Goal: Answer question/provide support: Share knowledge or assist other users

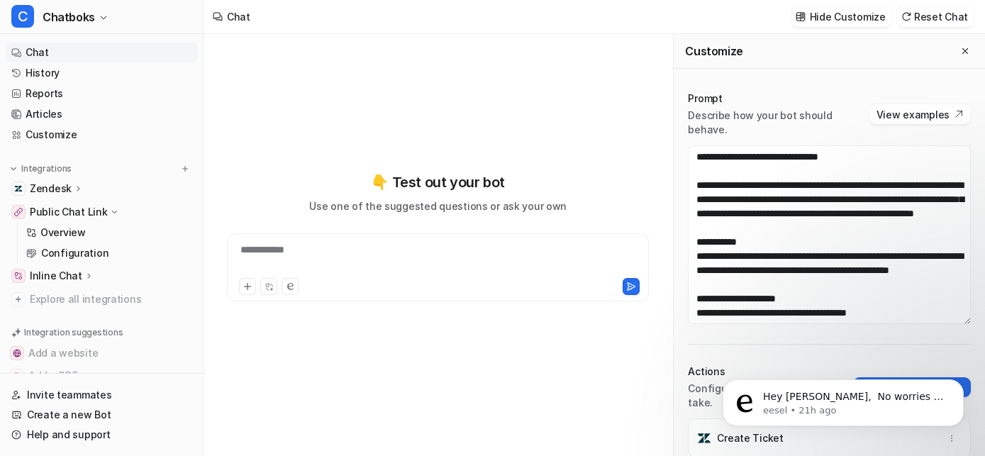
scroll to position [4750, 0]
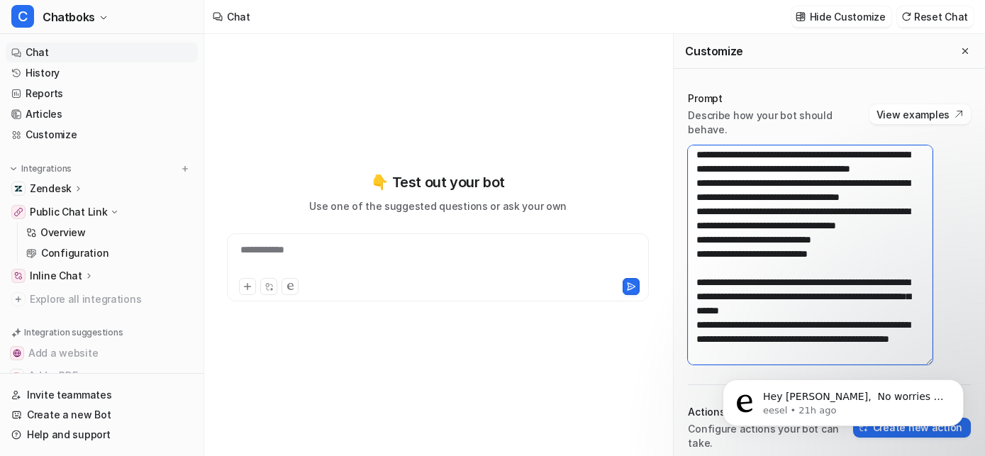
click at [825, 214] on textarea at bounding box center [810, 254] width 245 height 219
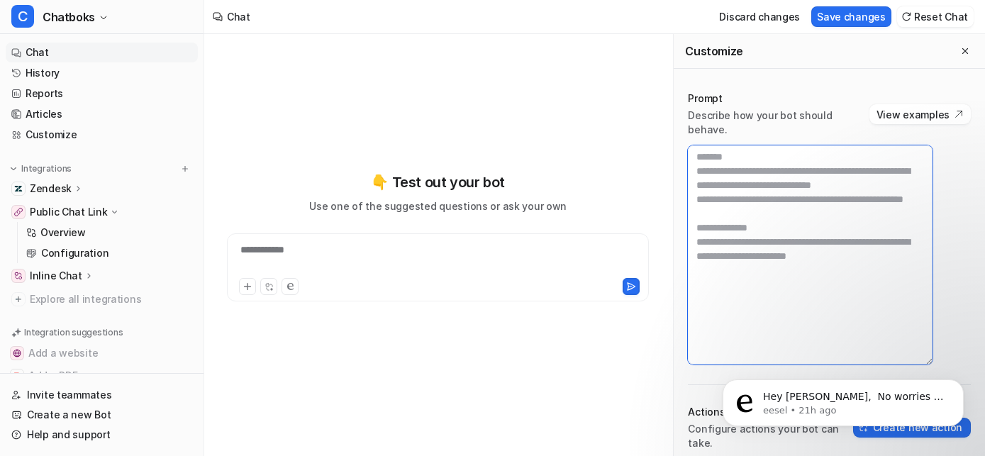
scroll to position [0, 0]
paste textarea "**********"
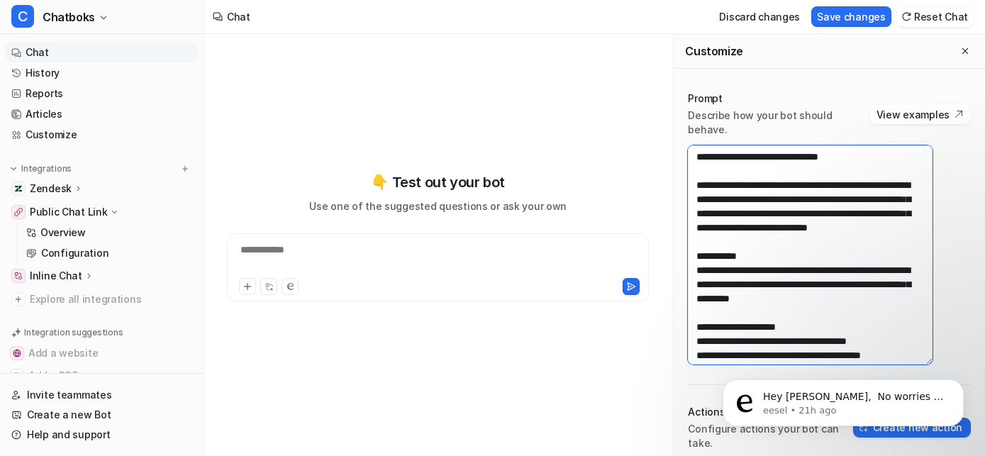
scroll to position [5050, 0]
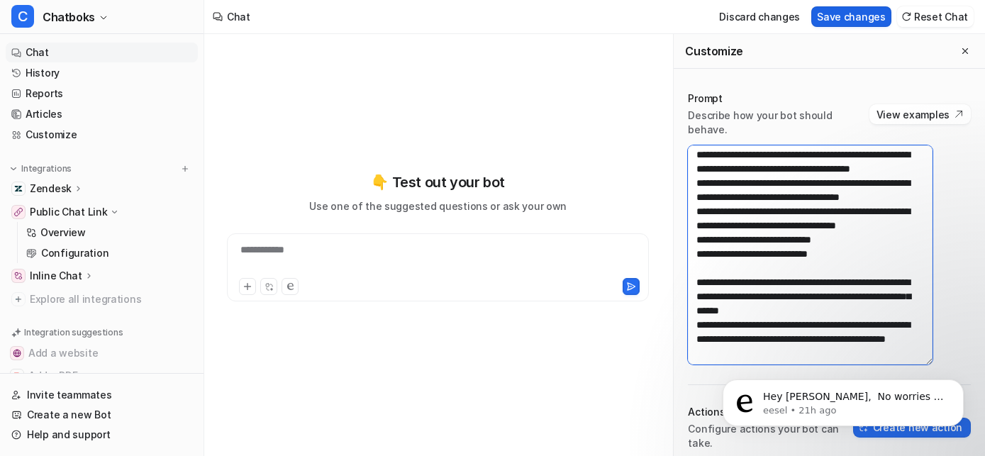
type textarea "**********"
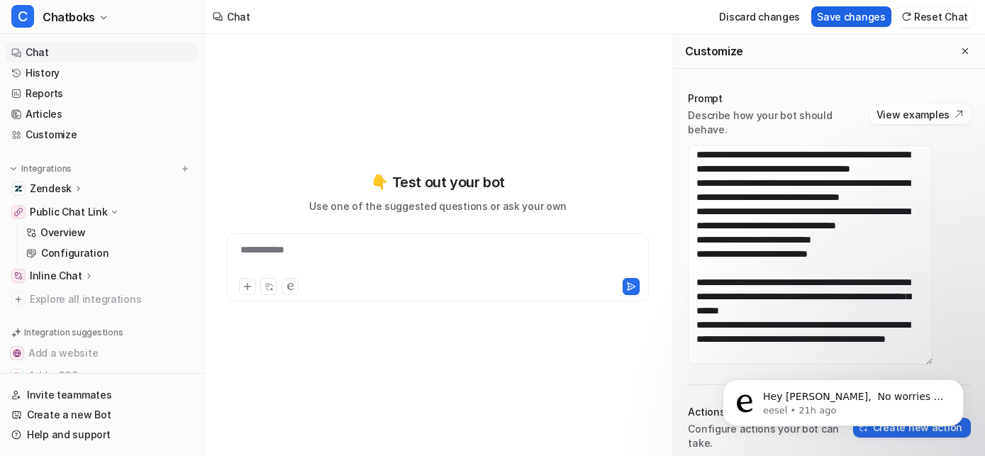
click at [827, 23] on button "Save changes" at bounding box center [851, 16] width 80 height 21
click at [113, 124] on link "Articles" at bounding box center [102, 114] width 192 height 20
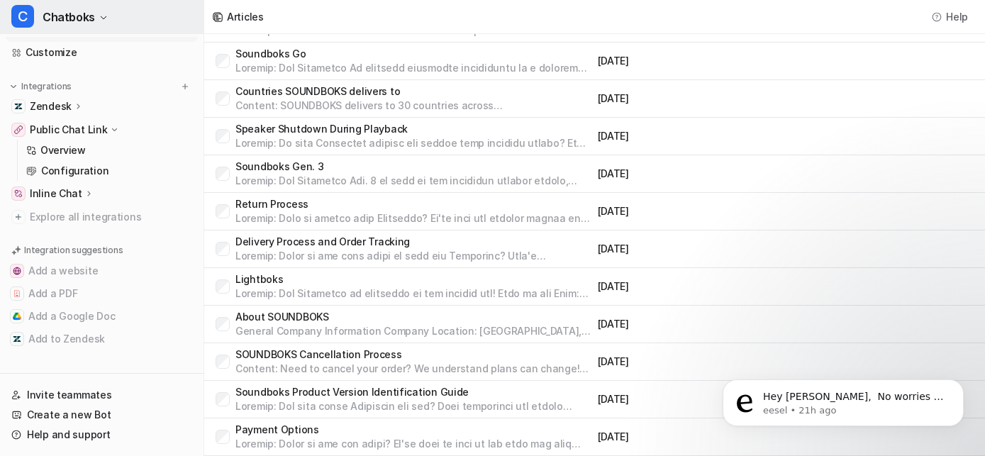
scroll to position [362, 0]
click at [125, 50] on link "Customize" at bounding box center [102, 53] width 192 height 20
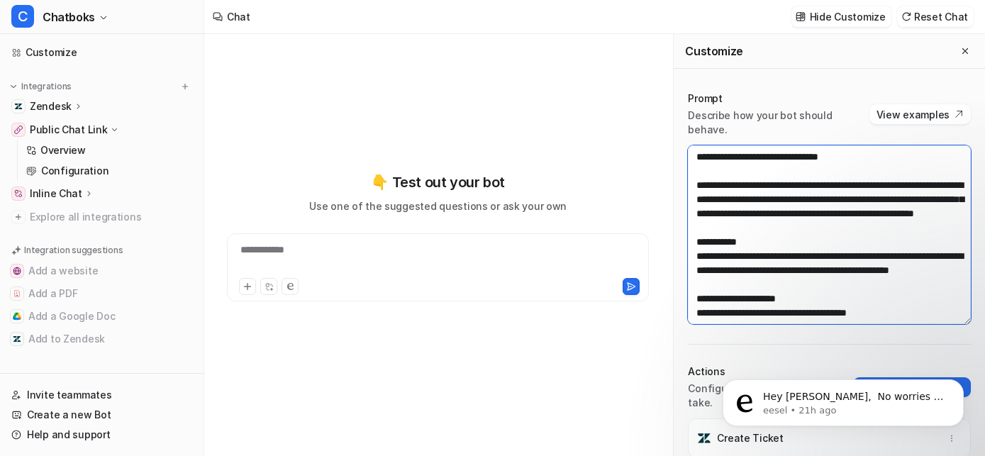
click at [774, 243] on textarea at bounding box center [829, 234] width 283 height 179
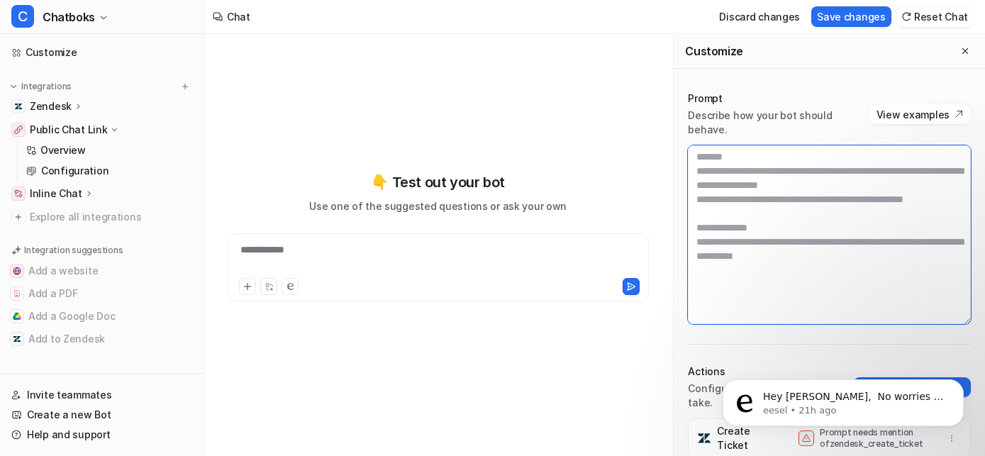
paste textarea "**********"
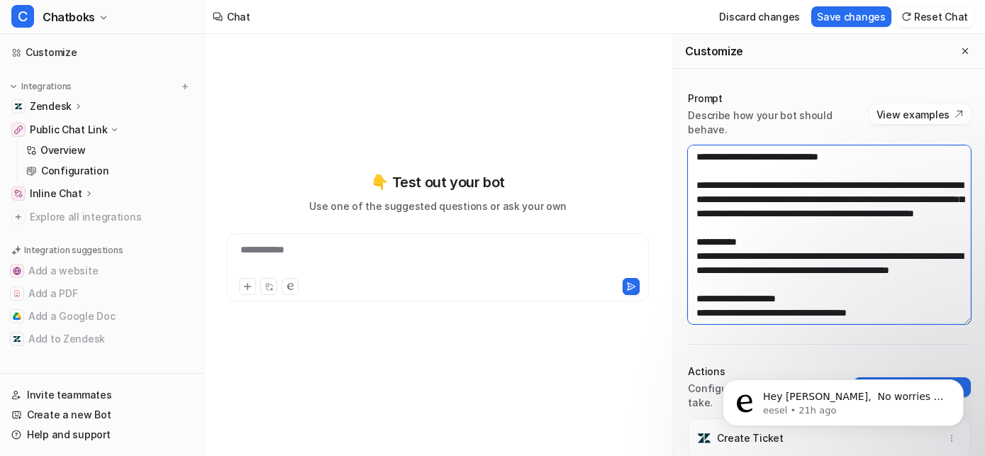
scroll to position [5138, 0]
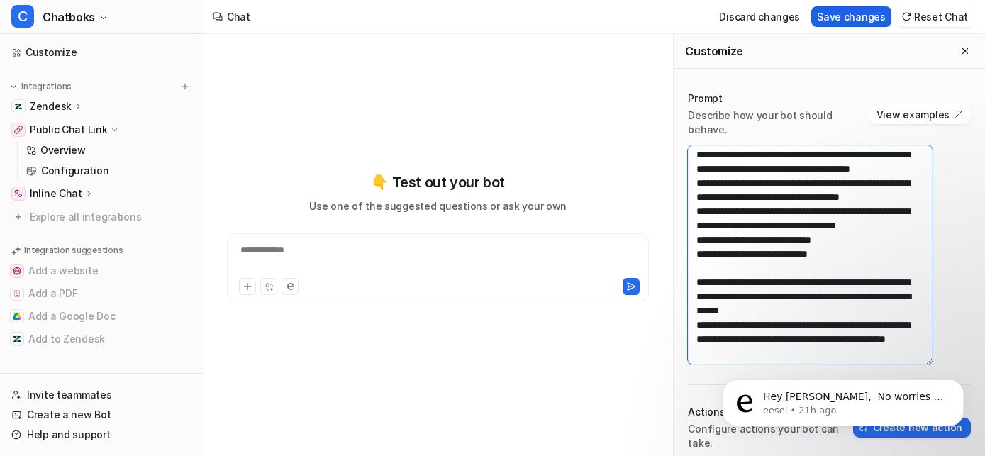
type textarea "**********"
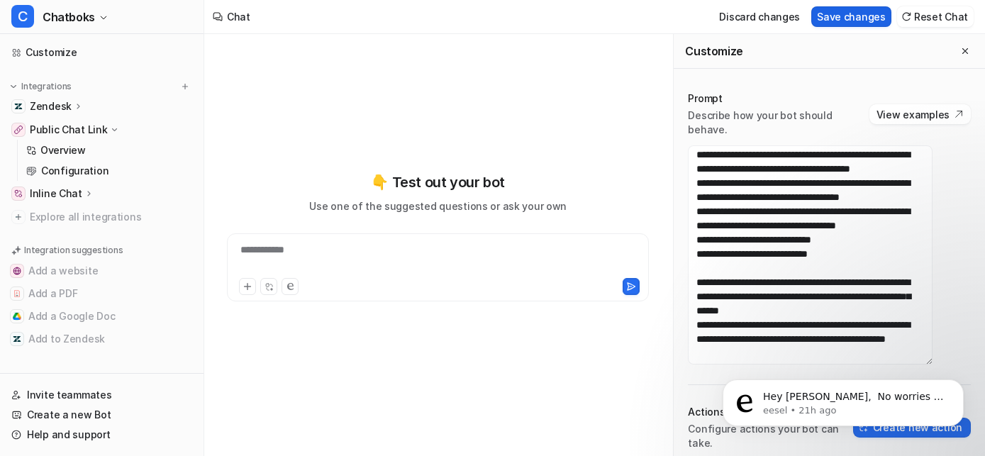
click at [828, 17] on button "Save changes" at bounding box center [851, 16] width 80 height 21
click at [920, 415] on p "eesel • 21h ago" at bounding box center [854, 410] width 183 height 13
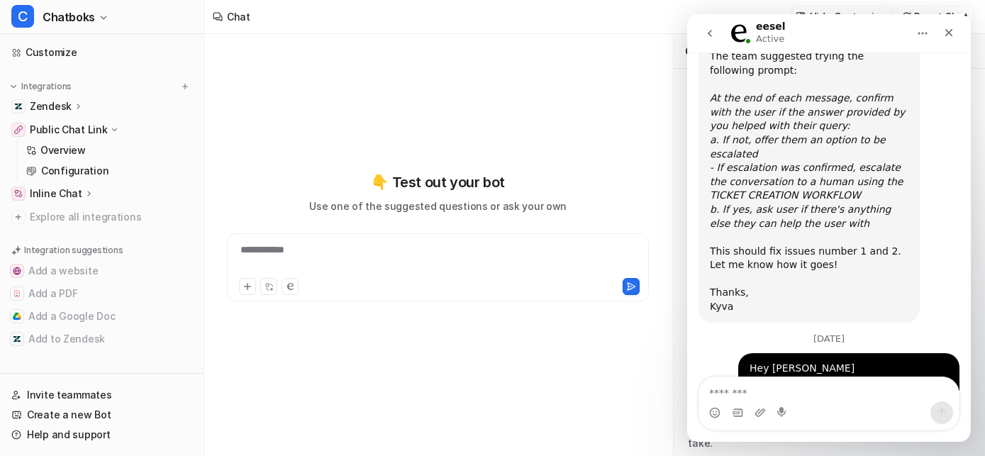
scroll to position [10115, 0]
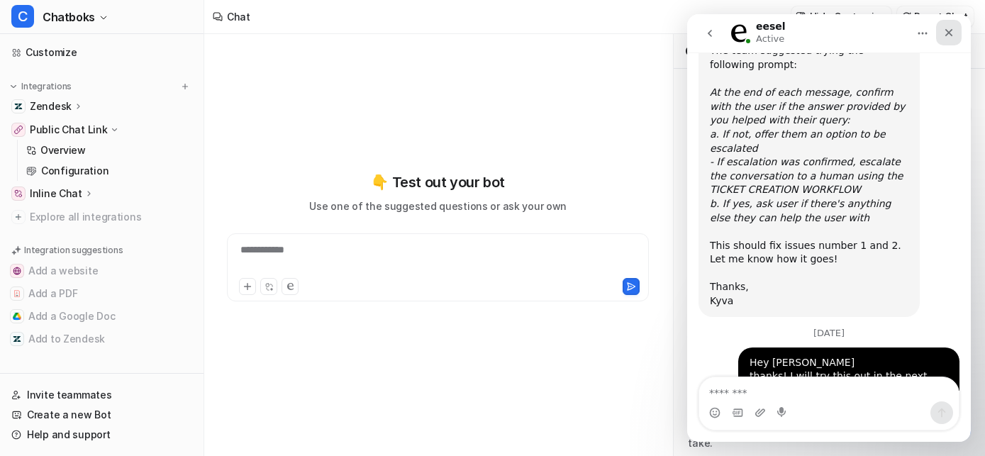
click at [948, 32] on icon "Close" at bounding box center [949, 33] width 8 height 8
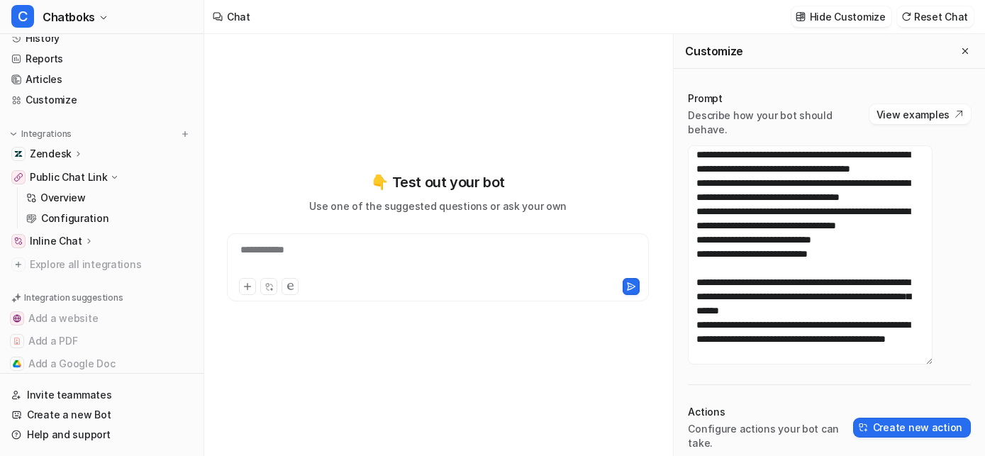
scroll to position [0, 0]
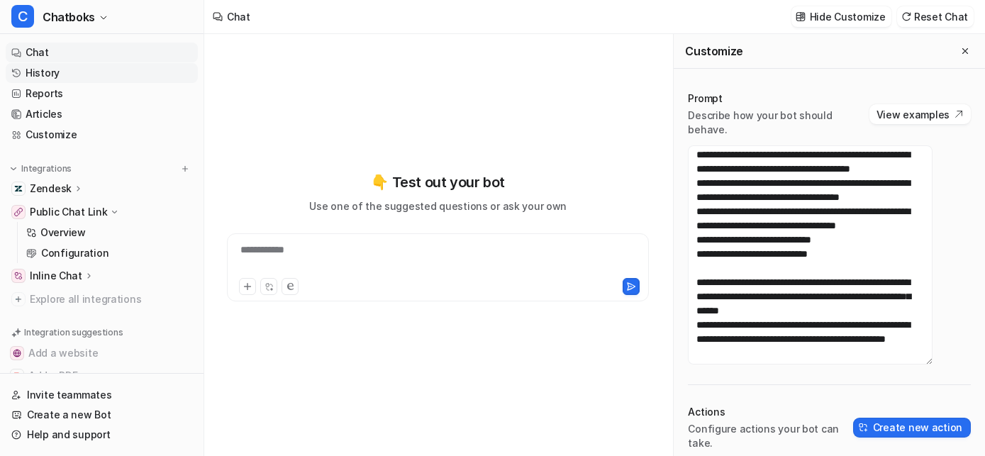
click at [116, 83] on link "History" at bounding box center [102, 73] width 192 height 20
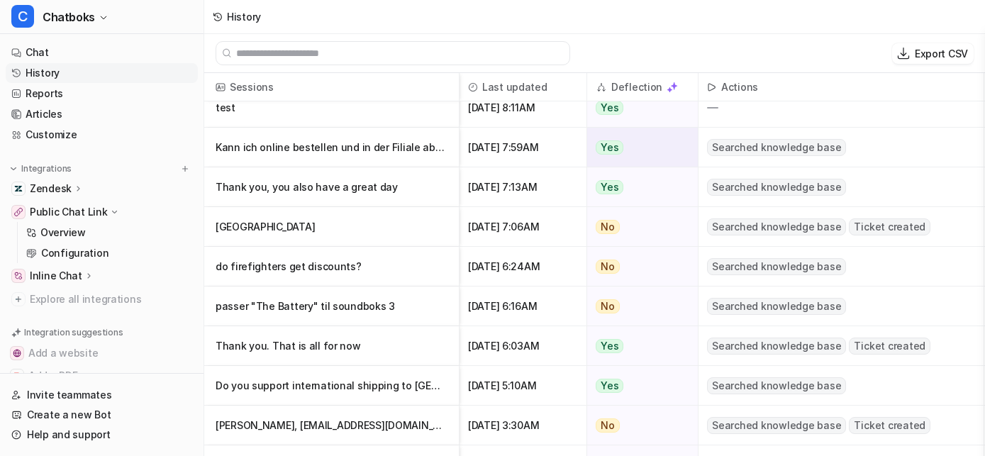
scroll to position [238, 0]
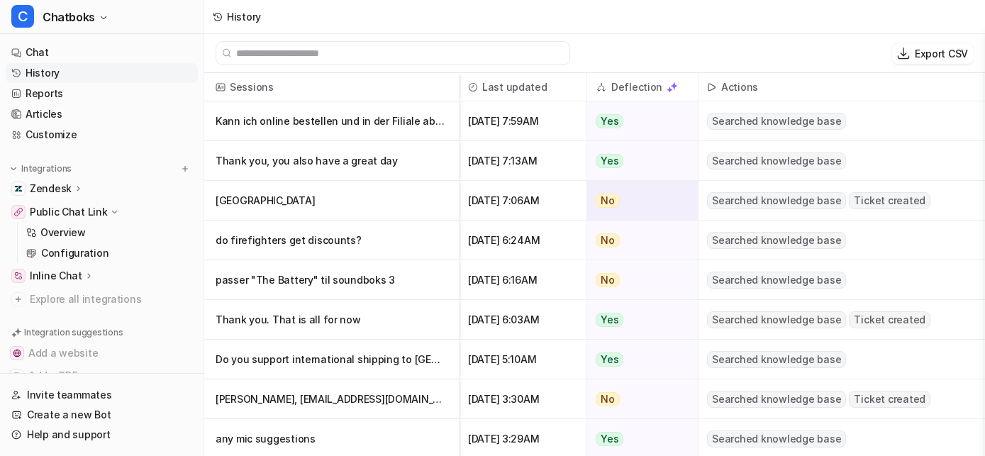
click at [406, 213] on p "[GEOGRAPHIC_DATA]" at bounding box center [332, 201] width 232 height 40
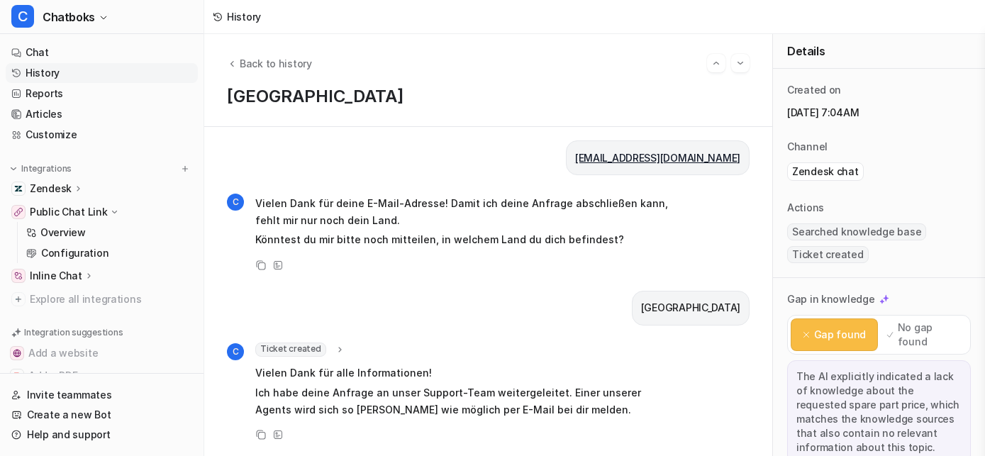
scroll to position [681, 0]
click at [326, 342] on span "Ticket created" at bounding box center [290, 349] width 71 height 14
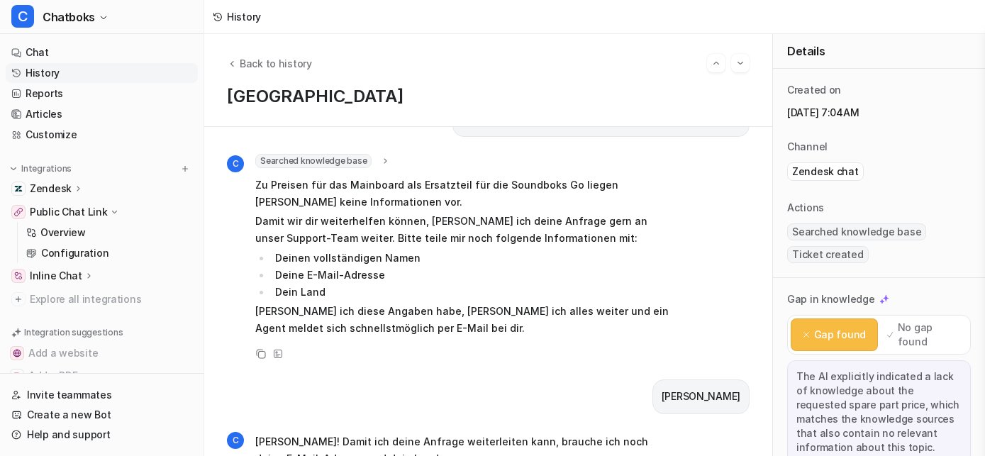
scroll to position [0, 0]
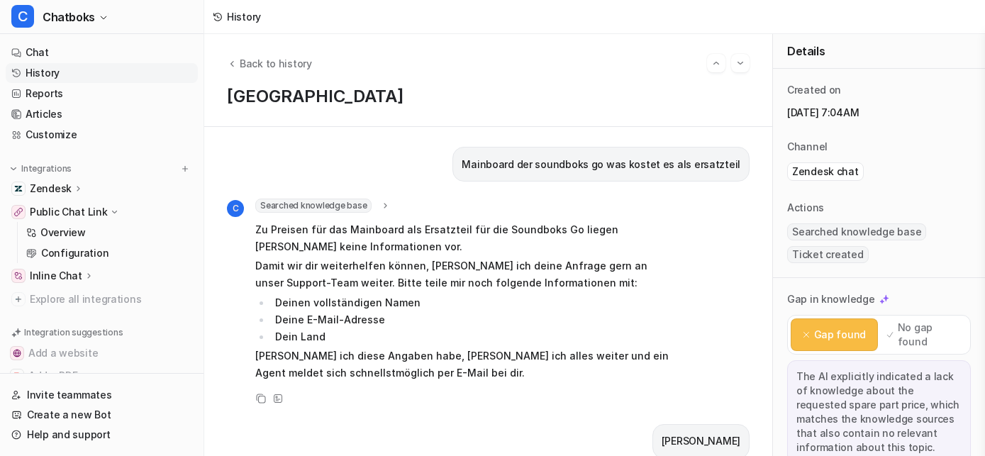
click at [852, 240] on span "Searched knowledge base" at bounding box center [856, 231] width 139 height 17
click at [372, 213] on span "Searched knowledge base" at bounding box center [313, 206] width 116 height 14
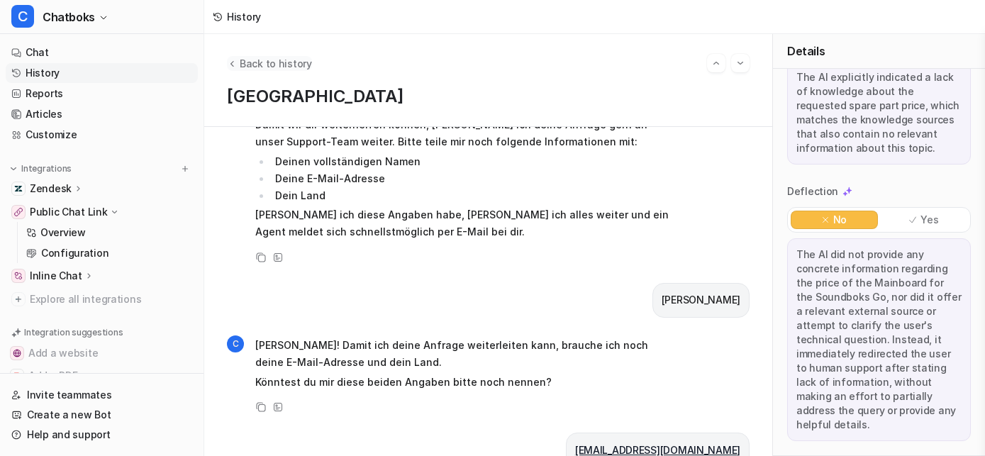
click at [237, 69] on icon "Back to history" at bounding box center [232, 63] width 10 height 11
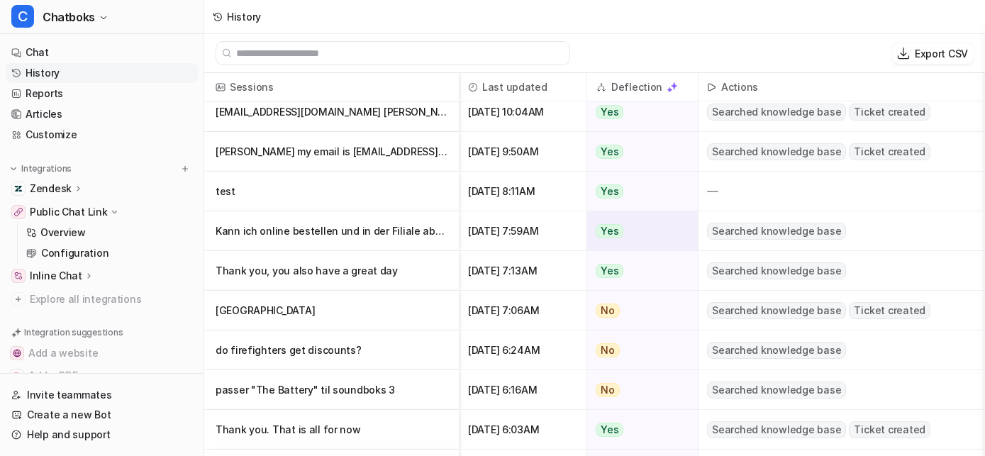
scroll to position [172, 0]
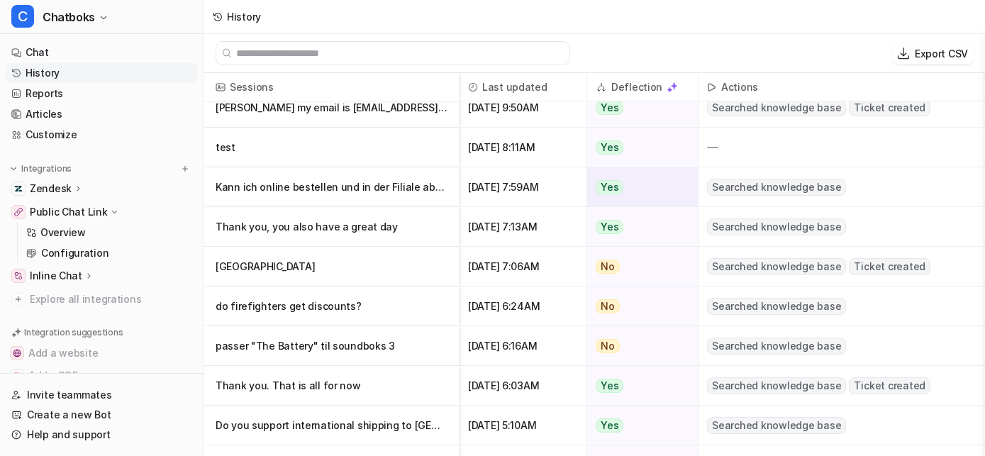
click at [447, 194] on p "Kann ich online bestellen und in der Filiale abholen?" at bounding box center [332, 187] width 232 height 40
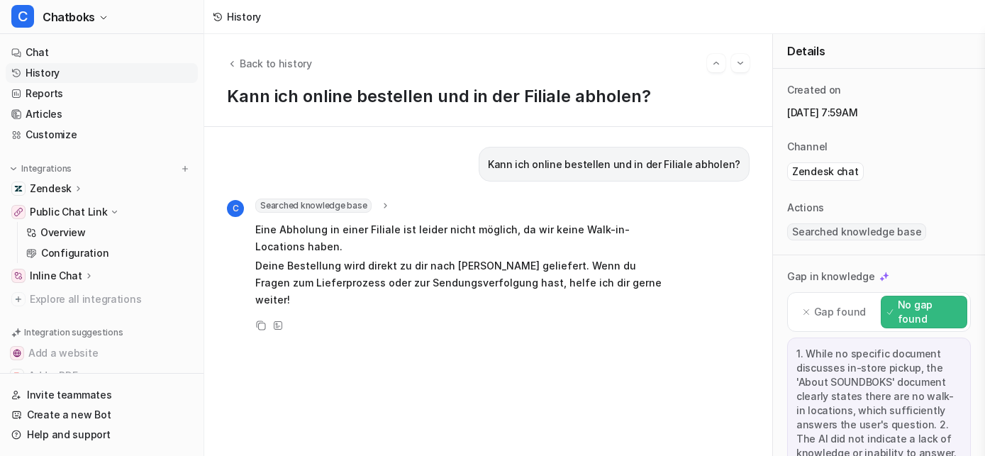
scroll to position [9, 0]
click at [237, 58] on icon "Back to history" at bounding box center [232, 63] width 10 height 11
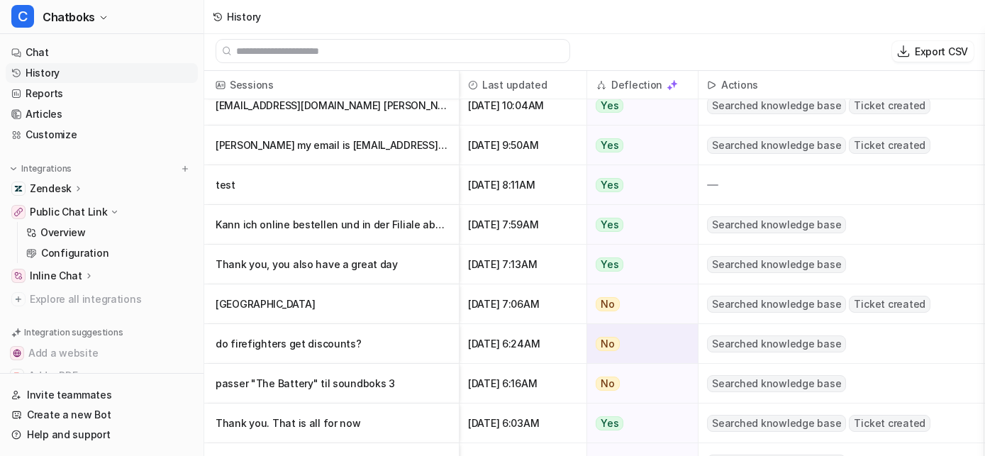
scroll to position [133, 0]
click at [420, 346] on p "do firefighters get discounts?" at bounding box center [332, 343] width 232 height 40
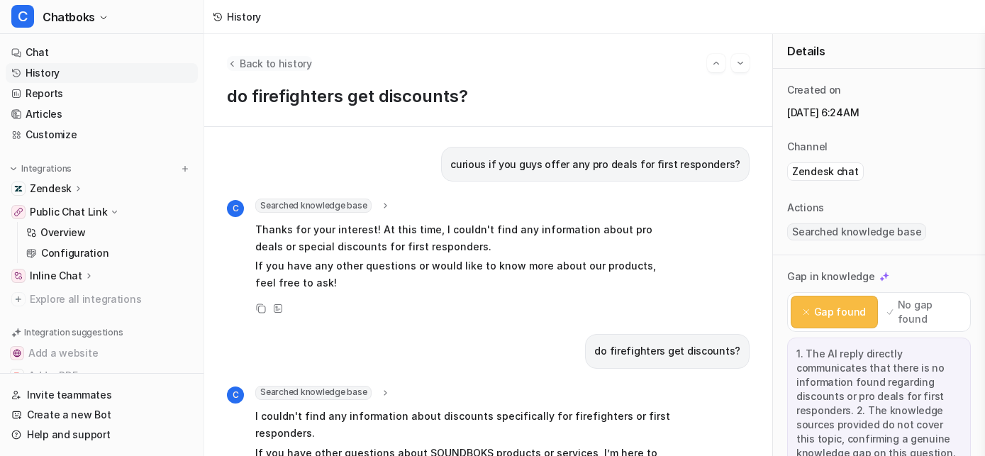
click at [292, 69] on span "Back to history" at bounding box center [276, 63] width 72 height 15
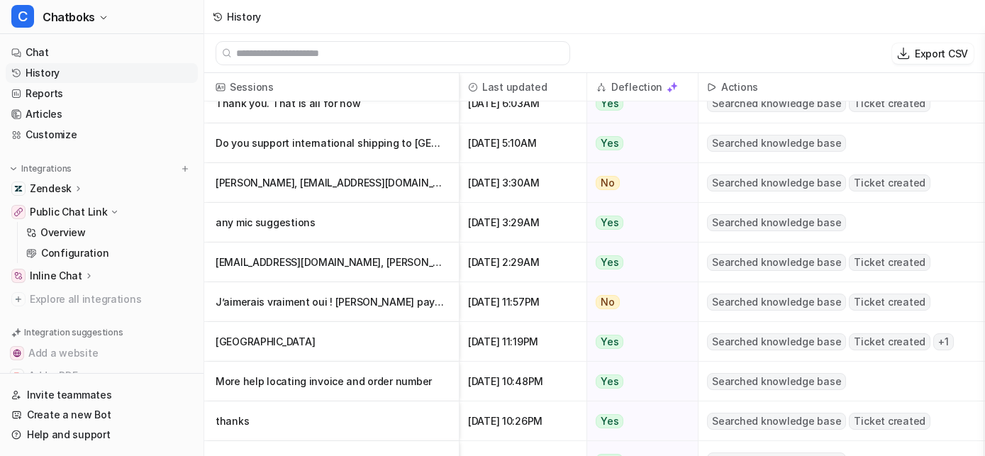
scroll to position [511, 0]
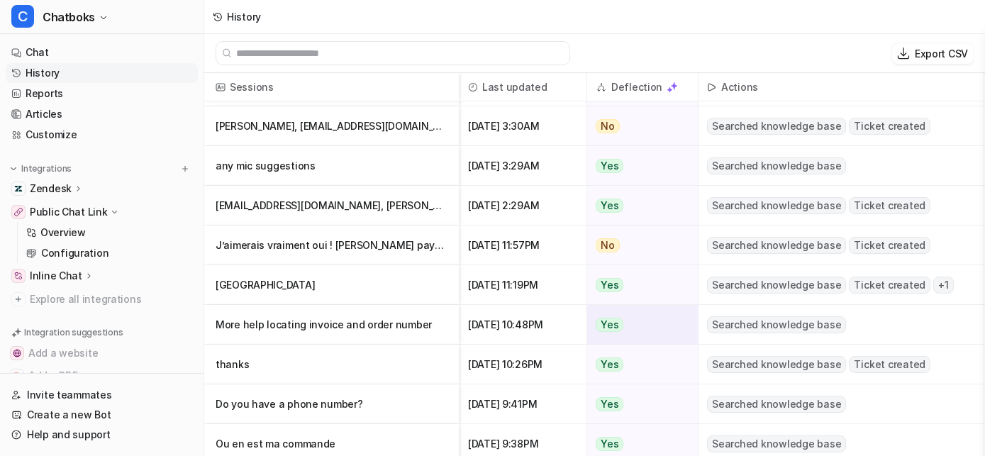
click at [437, 338] on p "More help locating invoice and order number" at bounding box center [332, 325] width 232 height 40
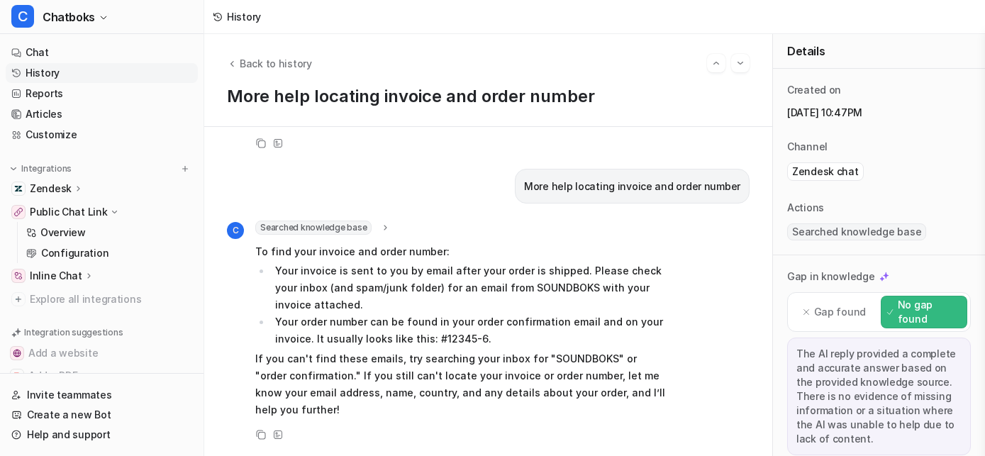
scroll to position [9, 0]
drag, startPoint x: 300, startPoint y: 67, endPoint x: 299, endPoint y: 76, distance: 9.2
click at [300, 67] on span "Back to history" at bounding box center [276, 63] width 72 height 15
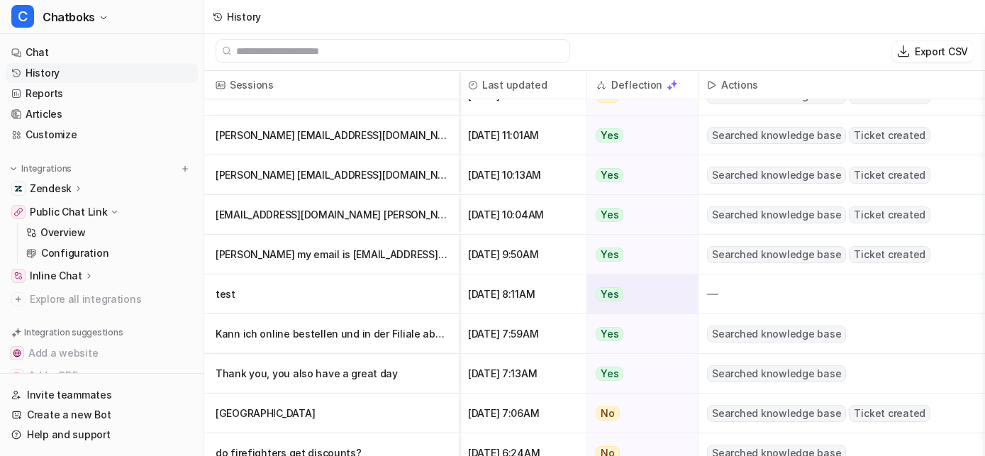
scroll to position [61, 0]
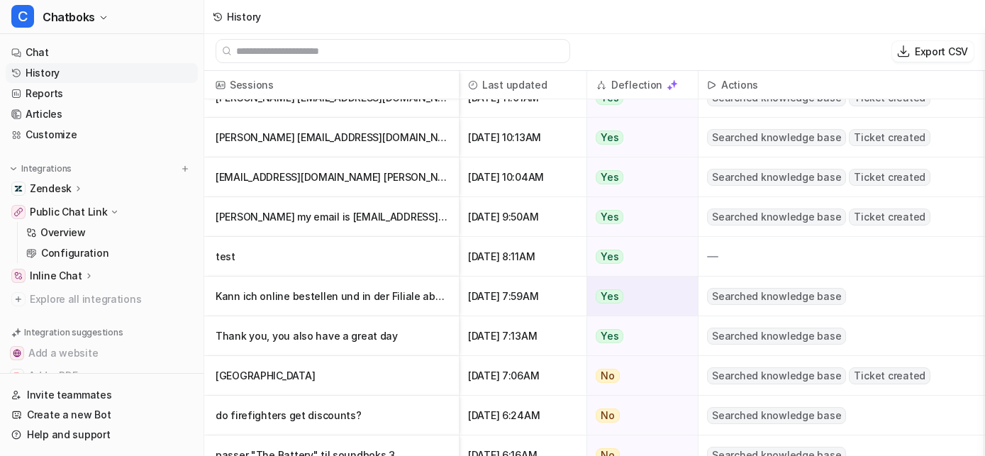
click at [400, 307] on p "Kann ich online bestellen und in der Filiale abholen?" at bounding box center [332, 297] width 232 height 40
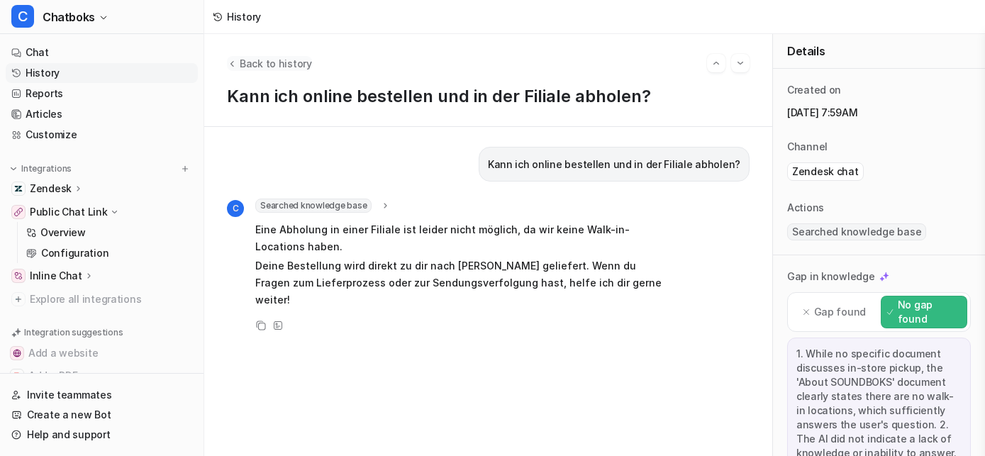
click at [237, 62] on icon "Back to history" at bounding box center [232, 63] width 10 height 11
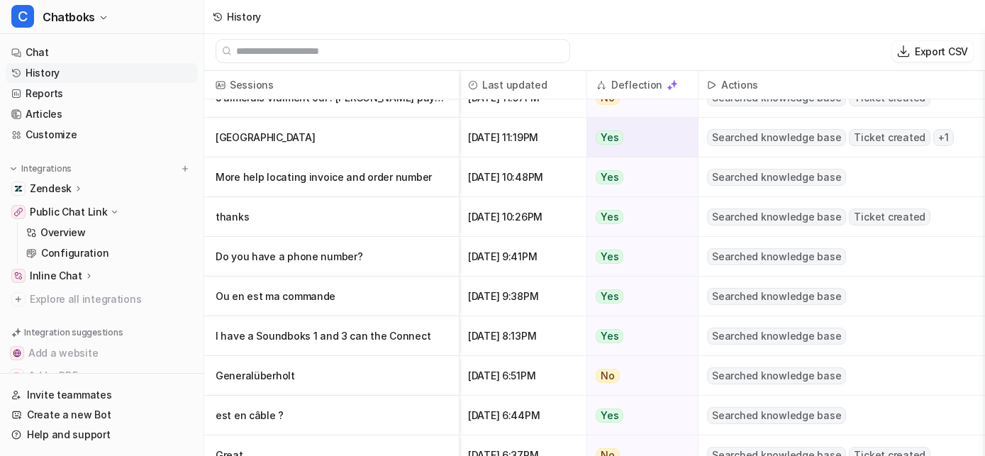
scroll to position [734, 0]
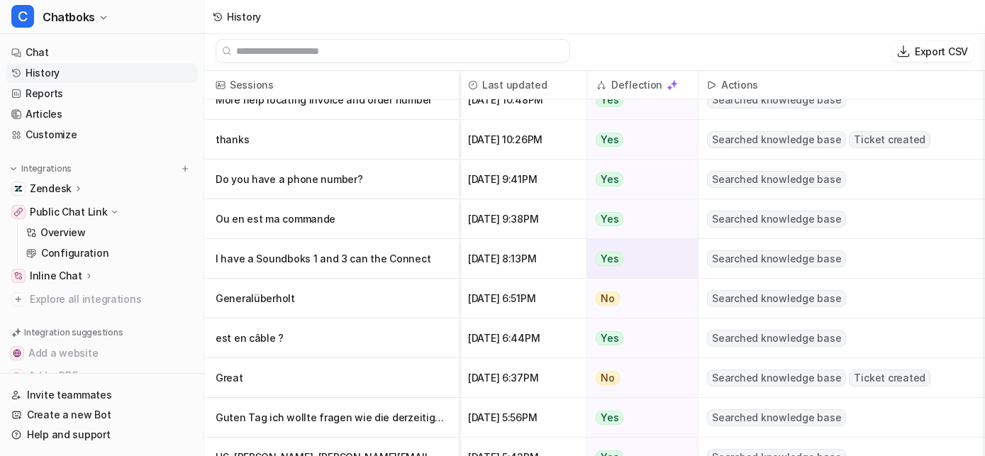
click at [410, 262] on p "I have a Soundboks 1 and 3 can the Connect" at bounding box center [332, 259] width 232 height 40
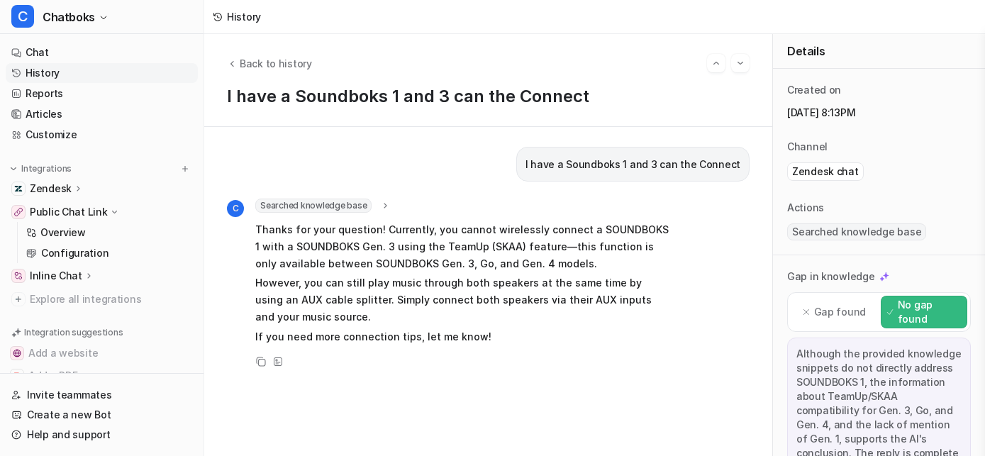
scroll to position [6, 0]
click at [293, 66] on span "Back to history" at bounding box center [276, 63] width 72 height 15
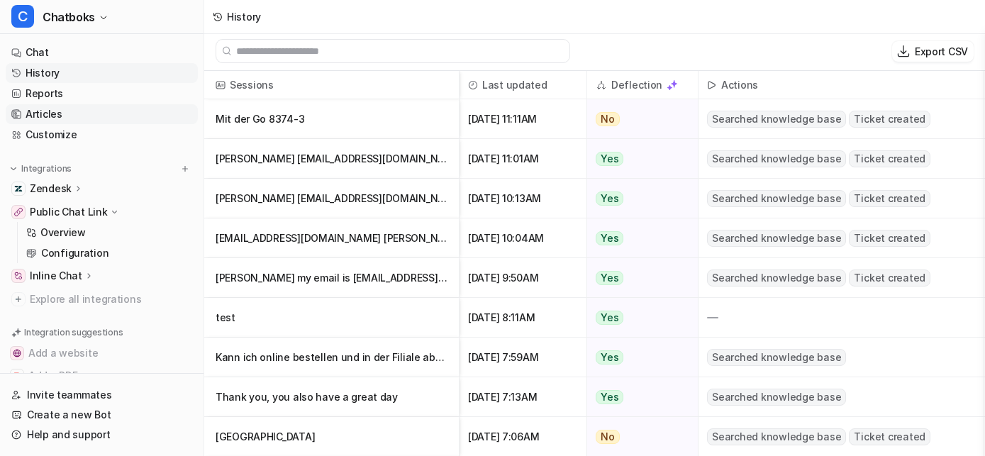
click at [90, 124] on link "Articles" at bounding box center [102, 114] width 192 height 20
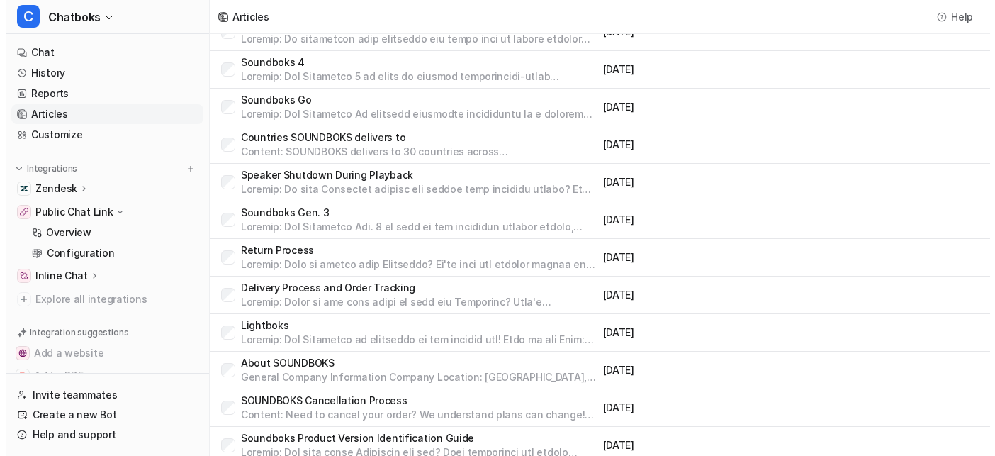
scroll to position [277, 0]
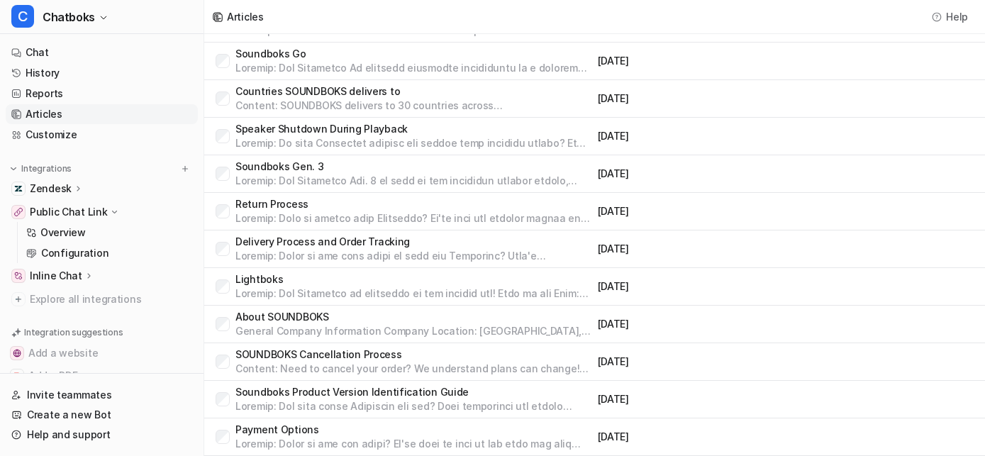
click at [394, 188] on p at bounding box center [413, 181] width 357 height 14
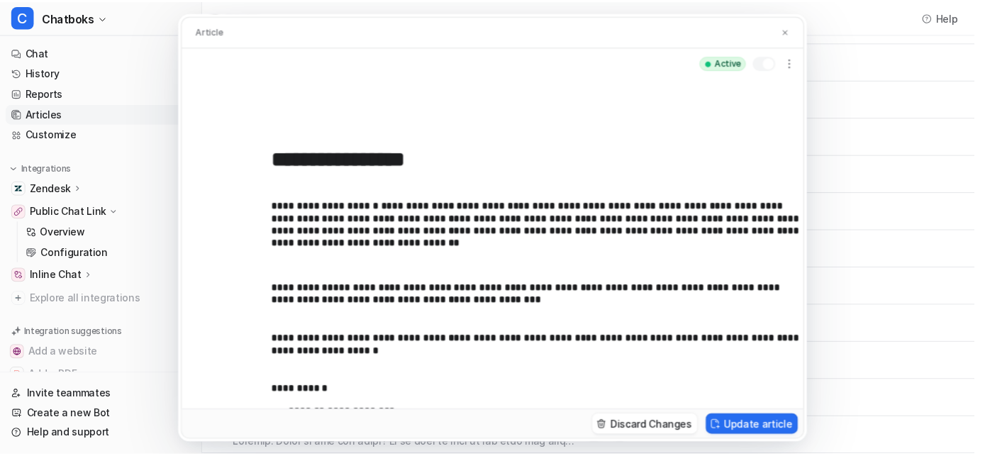
scroll to position [95, 0]
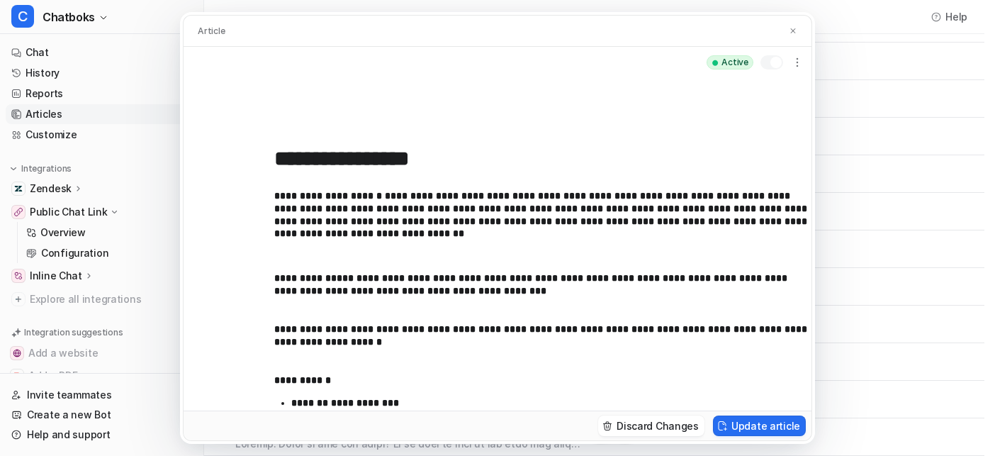
click at [713, 252] on p "**********" at bounding box center [542, 221] width 537 height 62
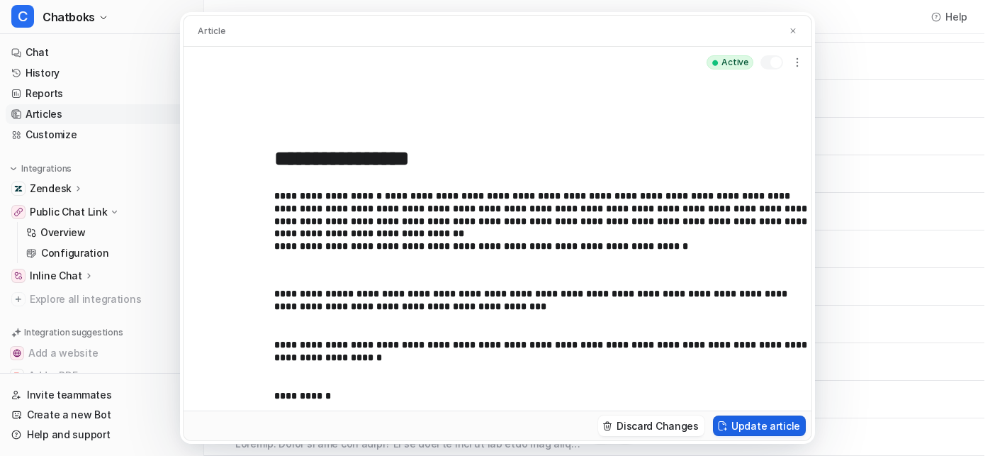
click at [806, 436] on button "Update article" at bounding box center [759, 425] width 93 height 21
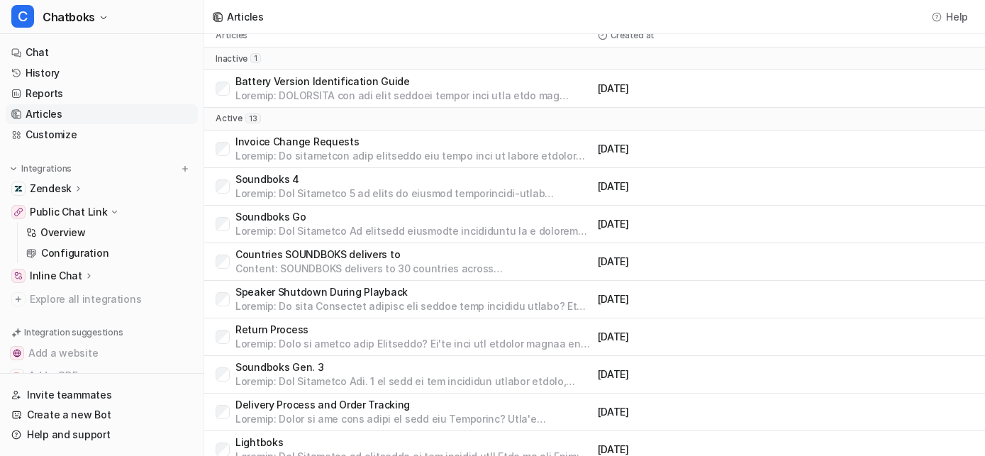
scroll to position [0, 0]
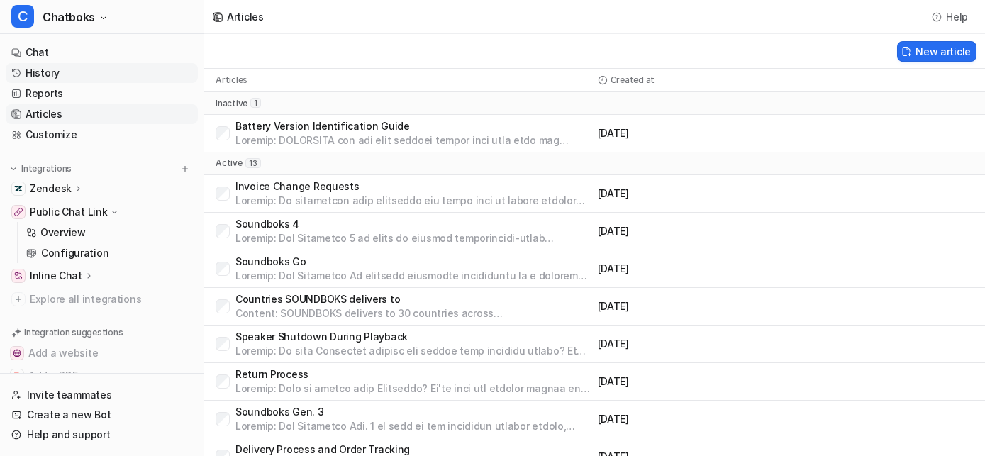
click at [82, 83] on link "History" at bounding box center [102, 73] width 192 height 20
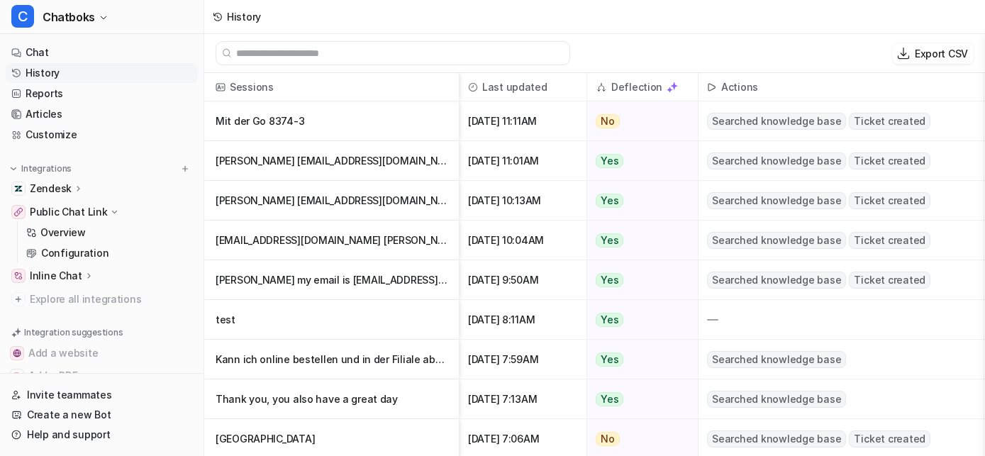
click at [562, 62] on input "text" at bounding box center [399, 53] width 326 height 23
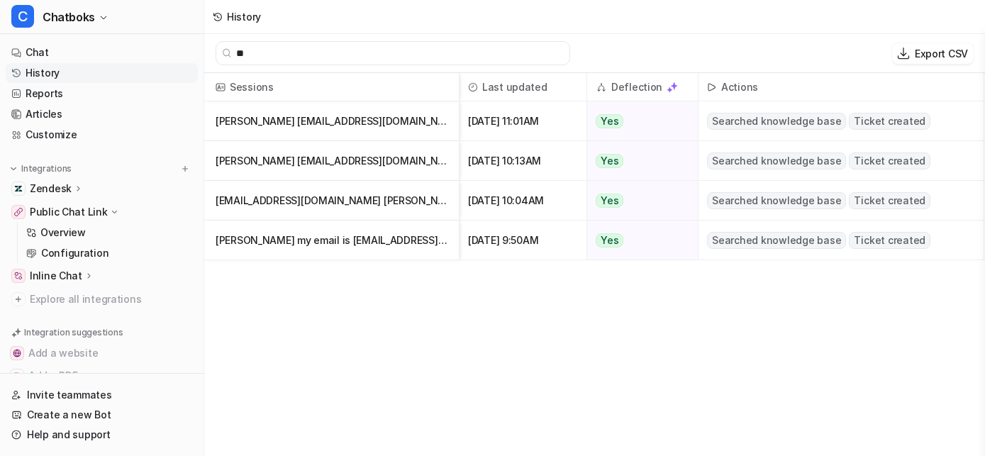
type input "*"
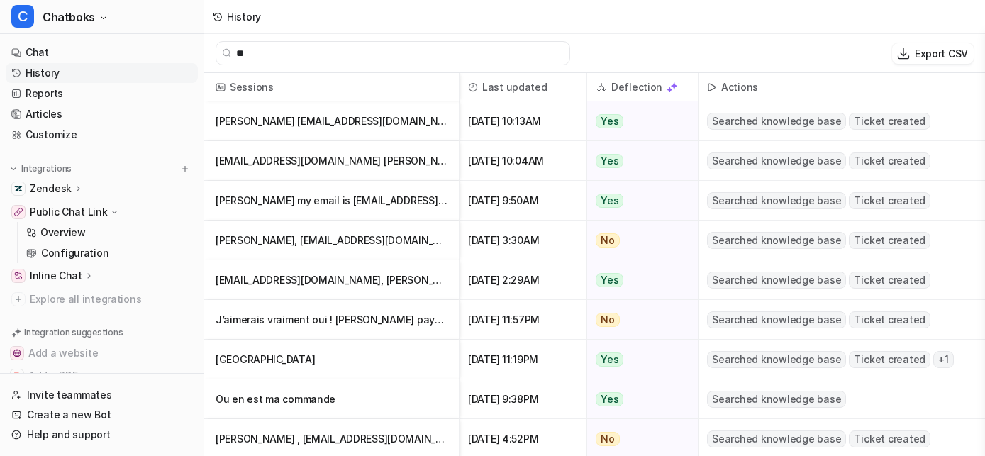
type input "*"
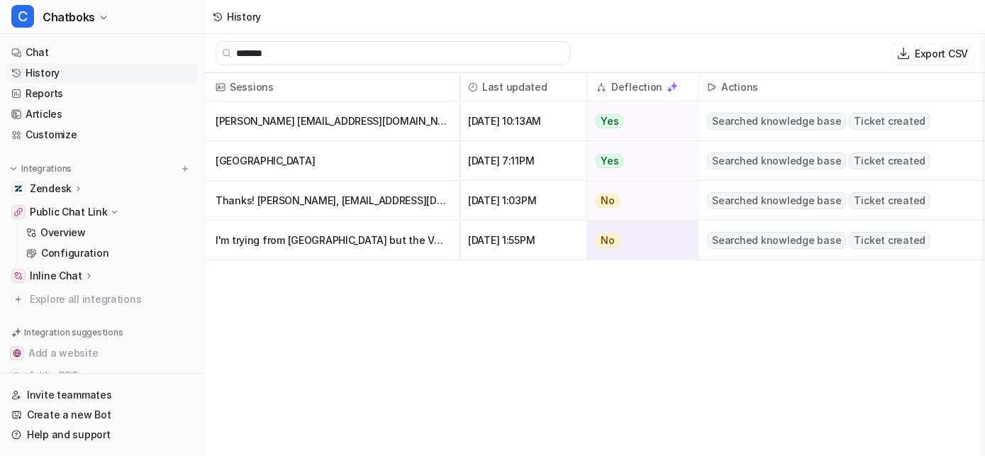
type input "*******"
click at [436, 257] on p "I'm trying from Denmark but the VAT doesn't seem to work or the page doesn't acc" at bounding box center [332, 241] width 232 height 40
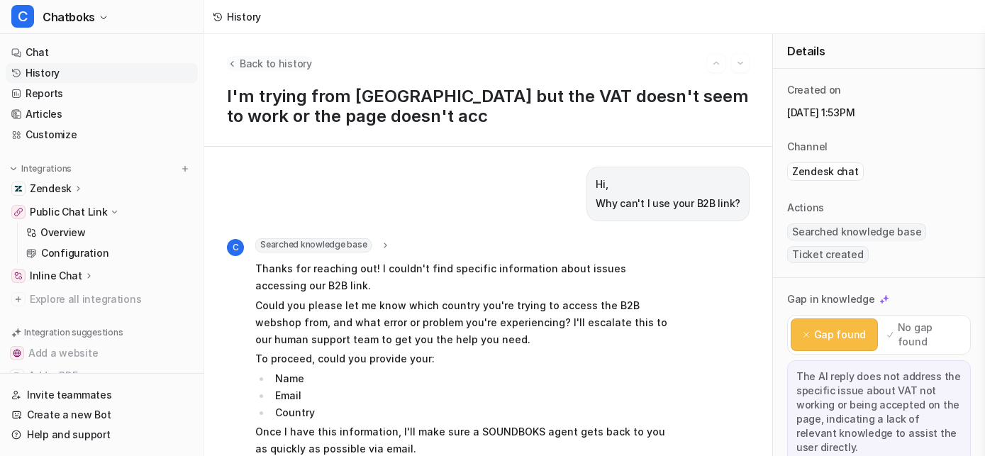
click at [308, 71] on span "Back to history" at bounding box center [276, 63] width 72 height 15
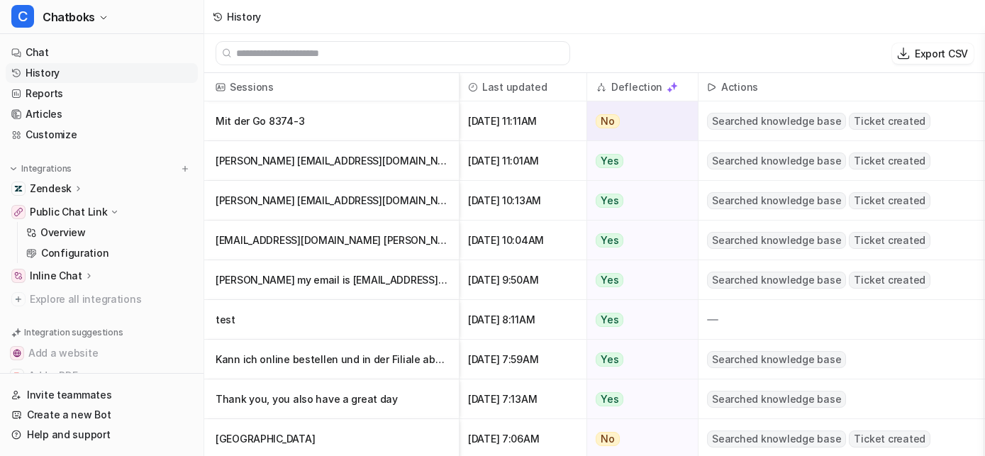
click at [378, 138] on p "Mit der Go 8374-3" at bounding box center [332, 121] width 232 height 40
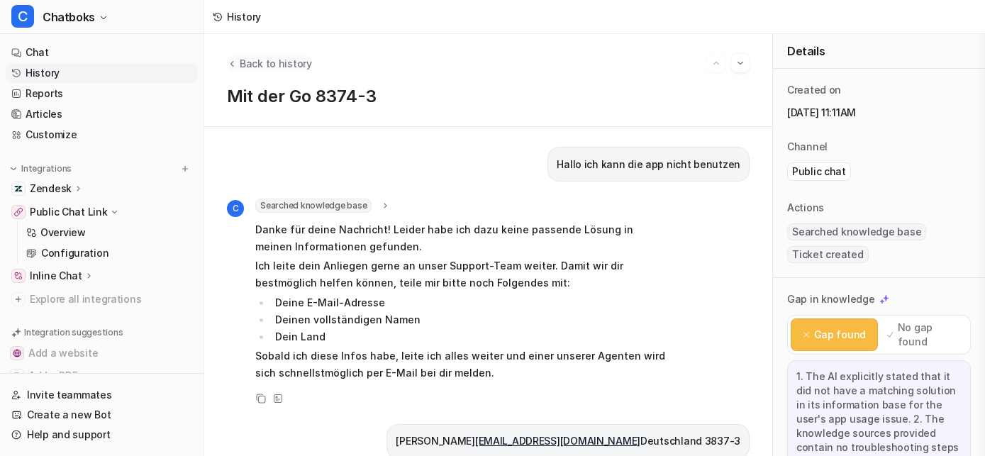
click at [296, 71] on span "Back to history" at bounding box center [276, 63] width 72 height 15
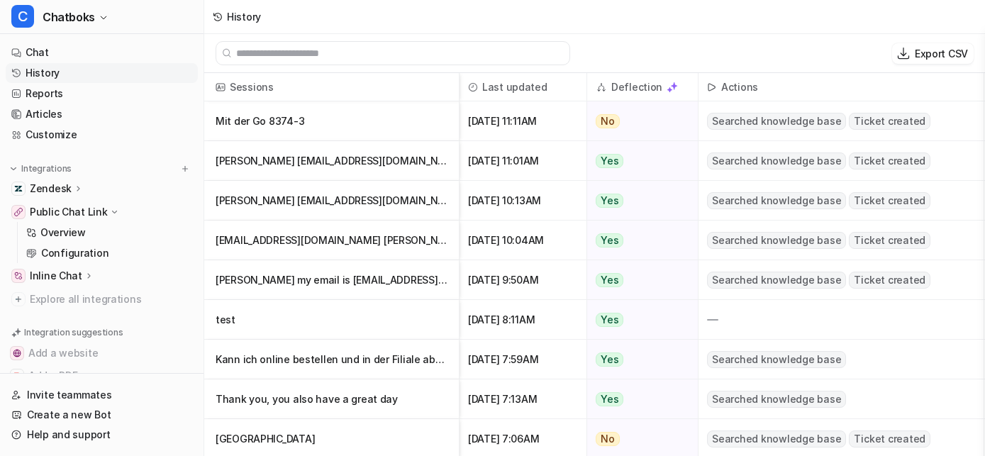
click at [410, 63] on input "text" at bounding box center [399, 53] width 326 height 23
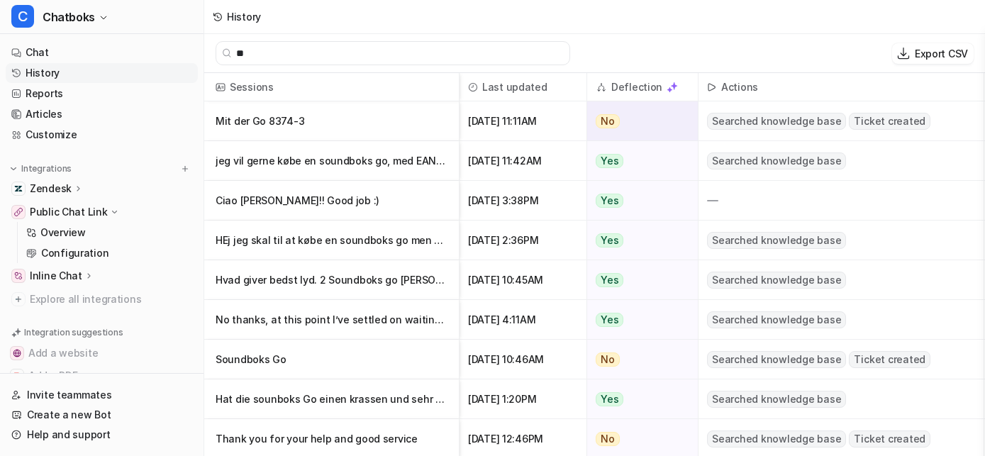
type input "**"
drag, startPoint x: 373, startPoint y: 61, endPoint x: 265, endPoint y: 61, distance: 107.8
click at [265, 61] on div "** Export CSV" at bounding box center [594, 53] width 781 height 39
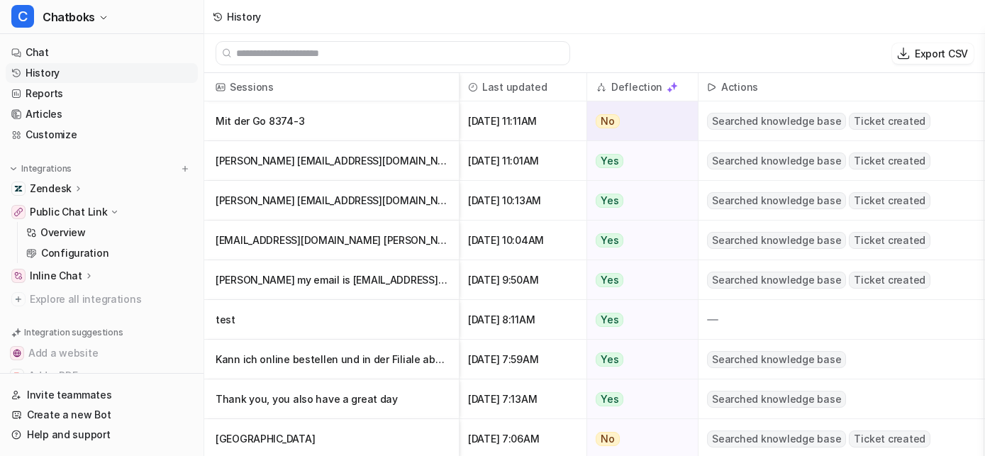
click at [445, 124] on p "Mit der Go 8374-3" at bounding box center [332, 121] width 232 height 40
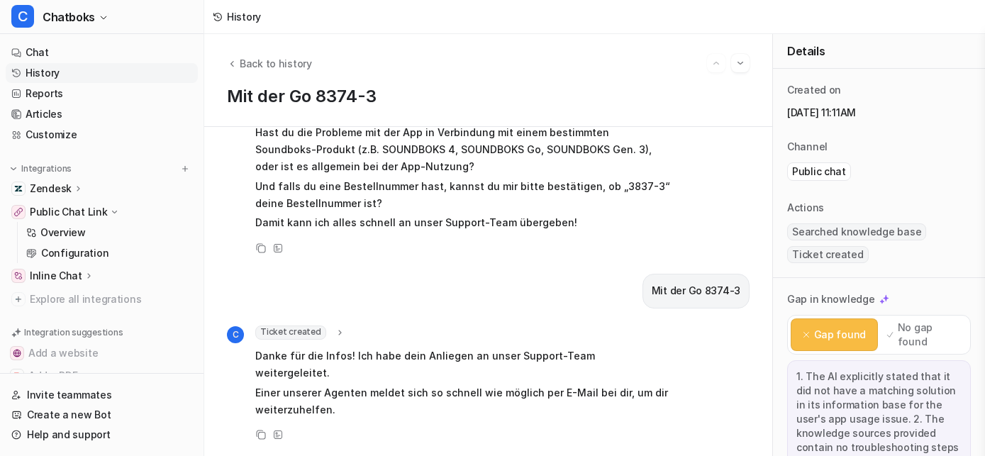
scroll to position [9, 0]
click at [731, 60] on button "Go to next session" at bounding box center [740, 63] width 18 height 18
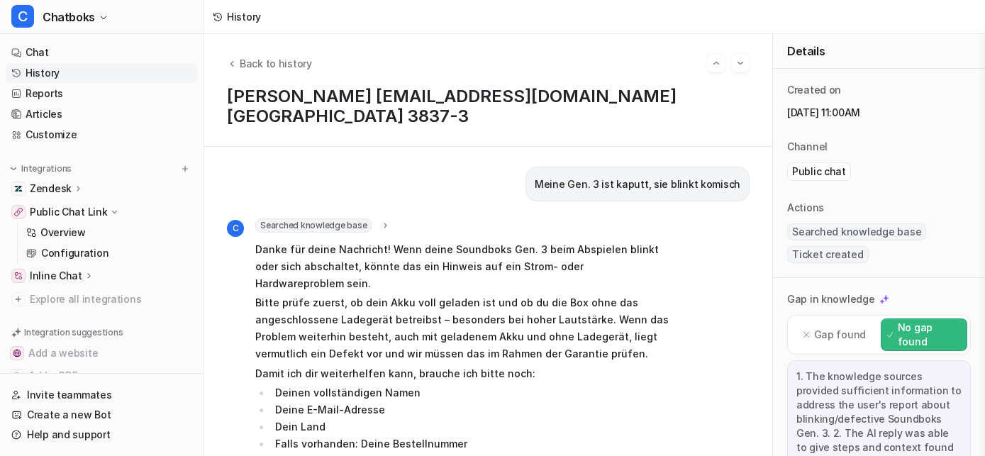
click at [261, 24] on div "History" at bounding box center [244, 16] width 34 height 15
click at [261, 19] on div "History" at bounding box center [244, 16] width 34 height 15
click at [222, 21] on icon at bounding box center [218, 17] width 8 height 9
click at [311, 62] on span "Back to history" at bounding box center [276, 63] width 72 height 15
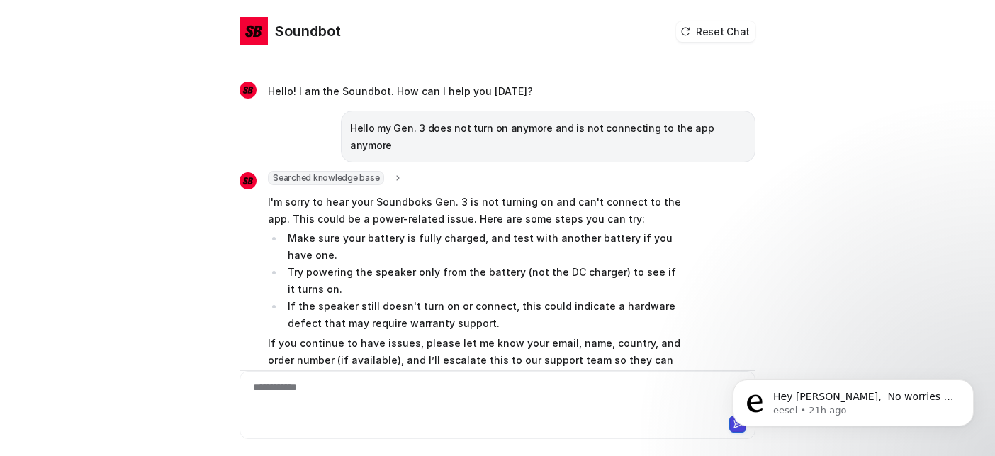
scroll to position [500, 0]
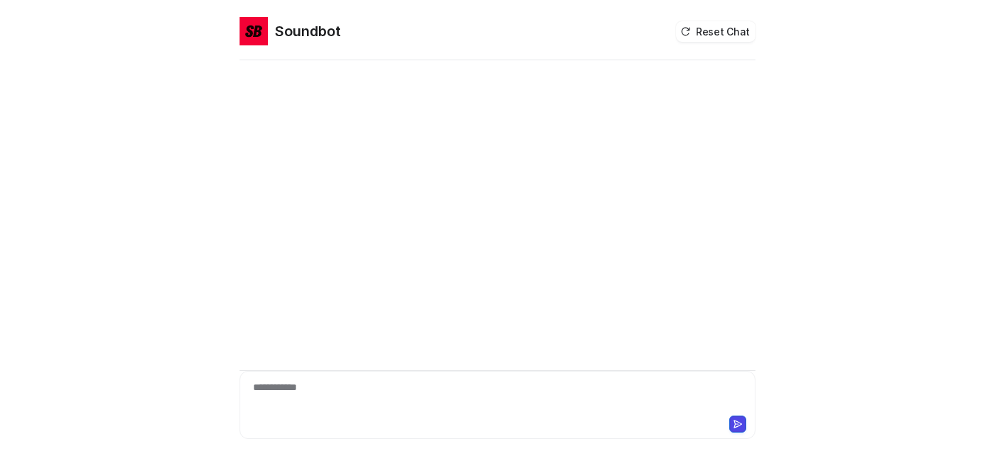
click at [512, 380] on div "**********" at bounding box center [494, 396] width 502 height 33
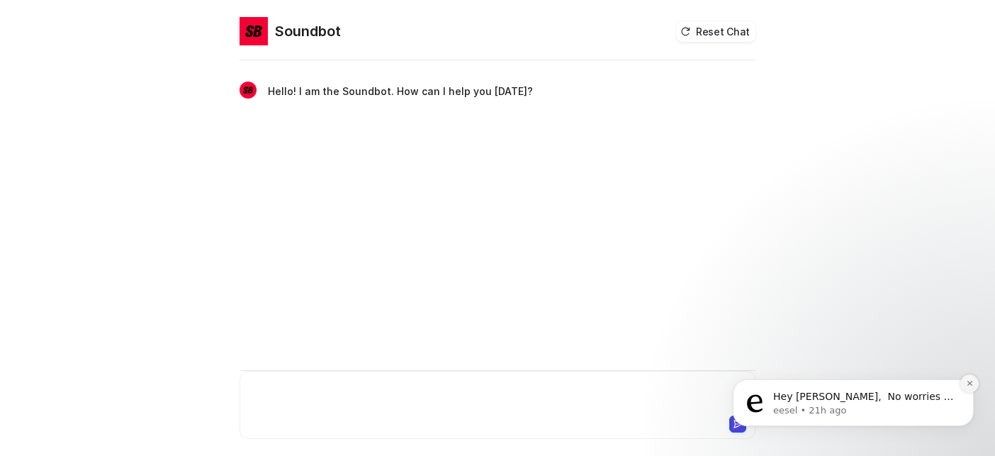
click at [970, 378] on button "Dismiss notification" at bounding box center [970, 383] width 18 height 18
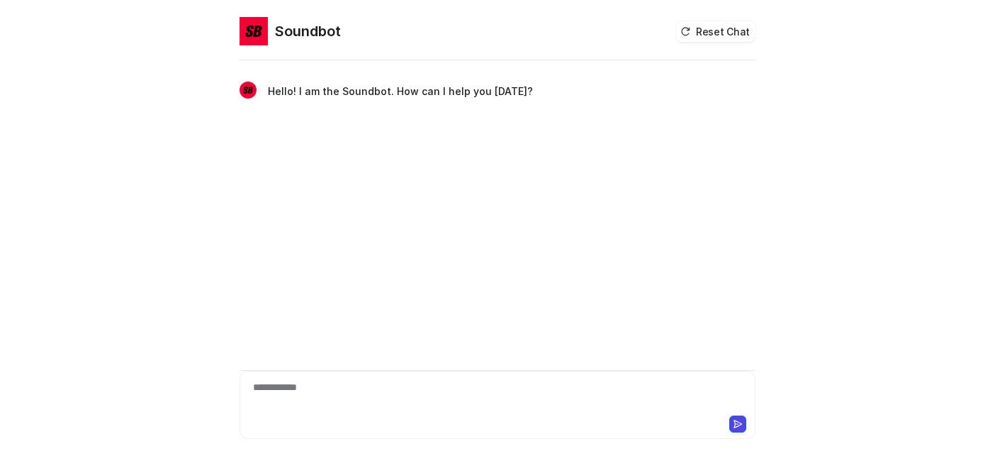
click at [403, 380] on div "**********" at bounding box center [494, 396] width 502 height 33
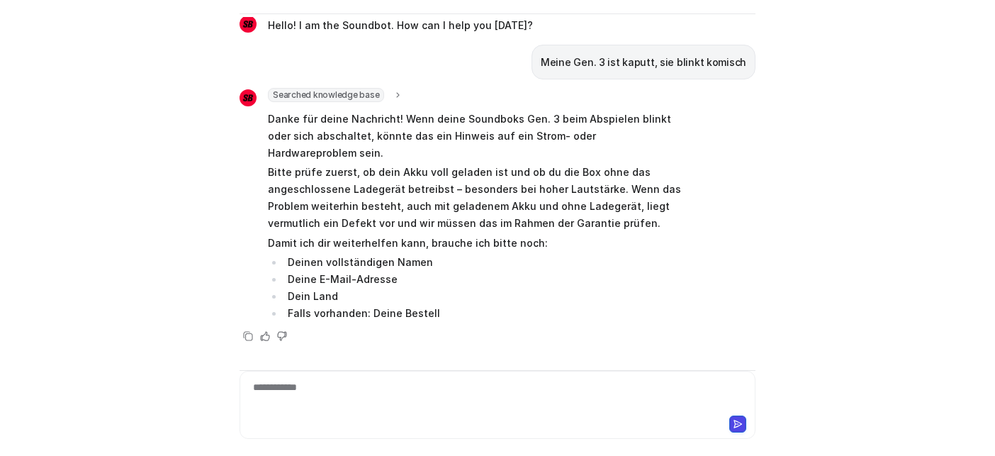
scroll to position [187, 0]
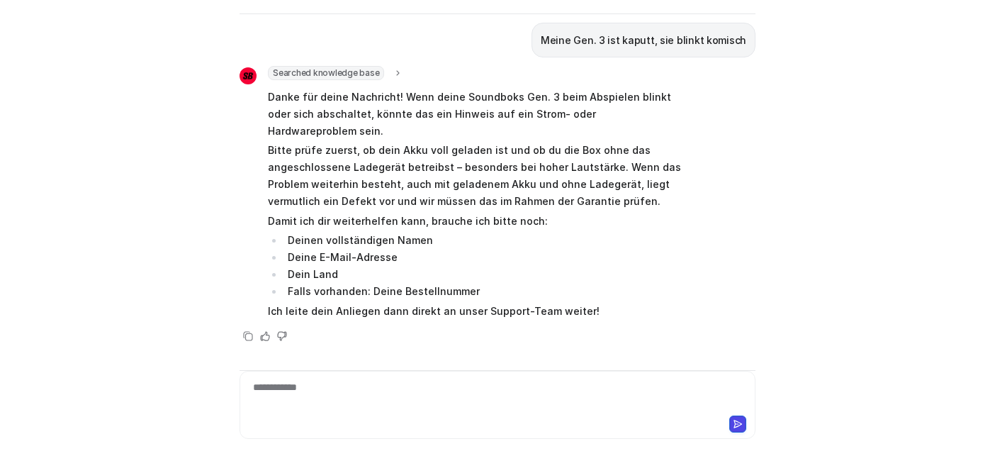
click at [284, 384] on div "**********" at bounding box center [494, 396] width 502 height 33
drag, startPoint x: 378, startPoint y: 367, endPoint x: 233, endPoint y: 366, distance: 144.6
click at [233, 366] on div "**********" at bounding box center [497, 190] width 539 height 439
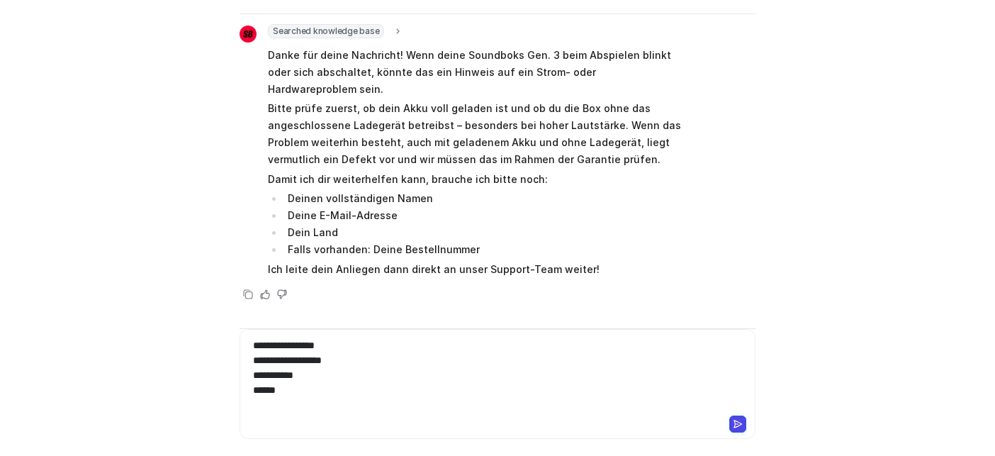
drag, startPoint x: 335, startPoint y: 404, endPoint x: 246, endPoint y: 342, distance: 108.6
click at [245, 342] on div "**********" at bounding box center [498, 384] width 516 height 110
drag, startPoint x: 251, startPoint y: 352, endPoint x: 316, endPoint y: 396, distance: 78.3
click at [316, 396] on div "**********" at bounding box center [494, 375] width 502 height 74
copy div "**********"
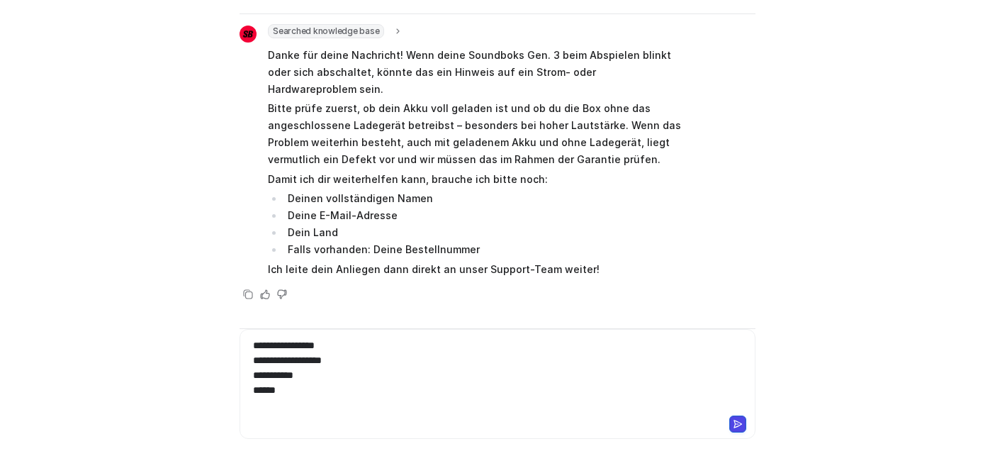
click at [440, 413] on div at bounding box center [497, 423] width 509 height 20
click at [431, 382] on div "**********" at bounding box center [494, 375] width 502 height 74
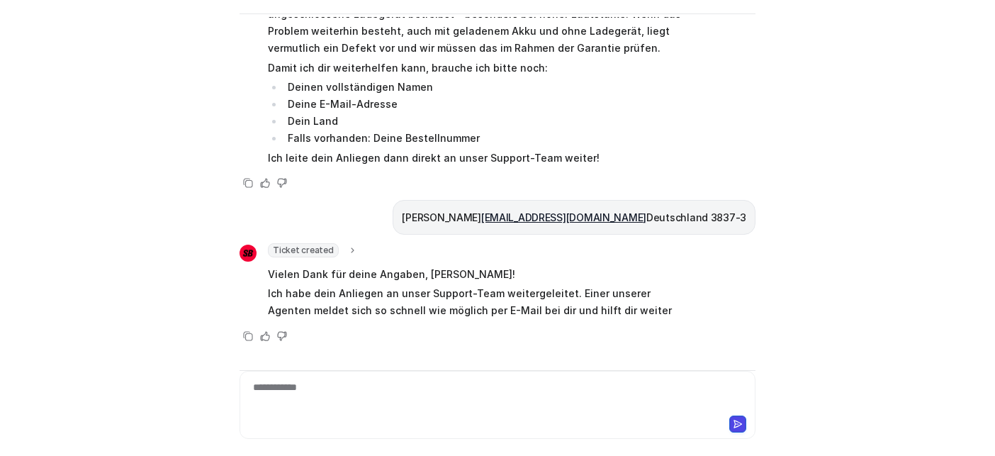
scroll to position [423, 0]
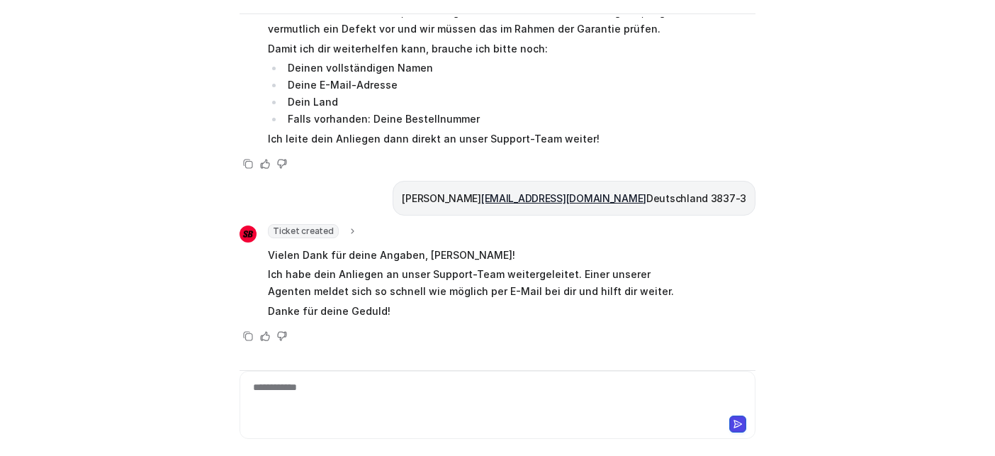
click at [322, 224] on span "Ticket created" at bounding box center [303, 231] width 71 height 14
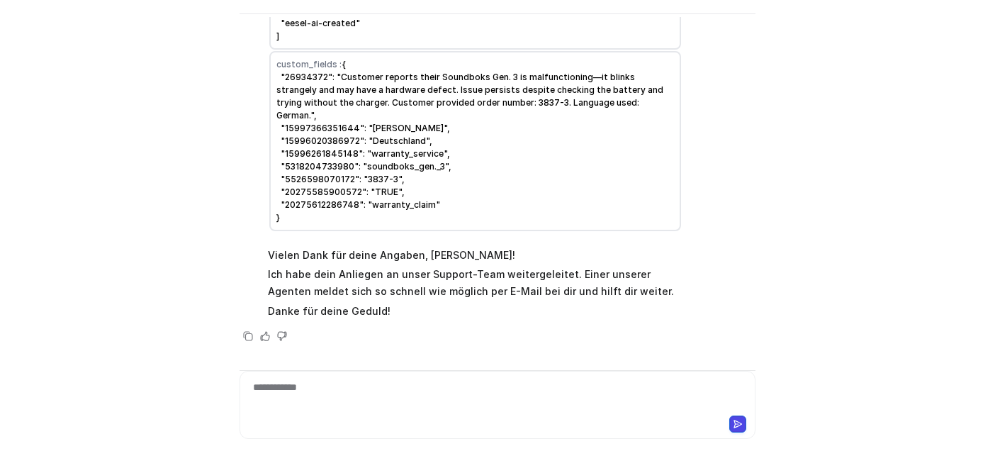
scroll to position [673, 0]
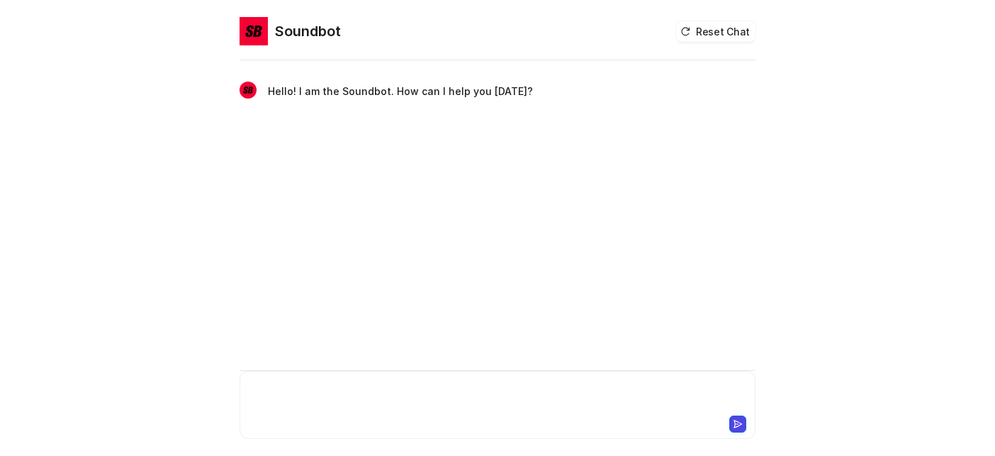
click at [333, 387] on div at bounding box center [494, 396] width 502 height 33
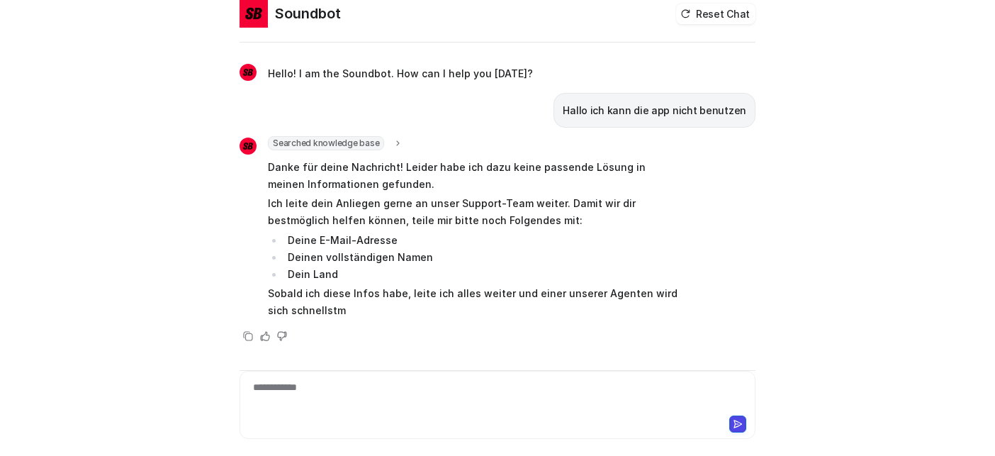
scroll to position [77, 0]
click at [306, 380] on div "**********" at bounding box center [494, 396] width 502 height 33
click at [381, 380] on div at bounding box center [494, 396] width 502 height 33
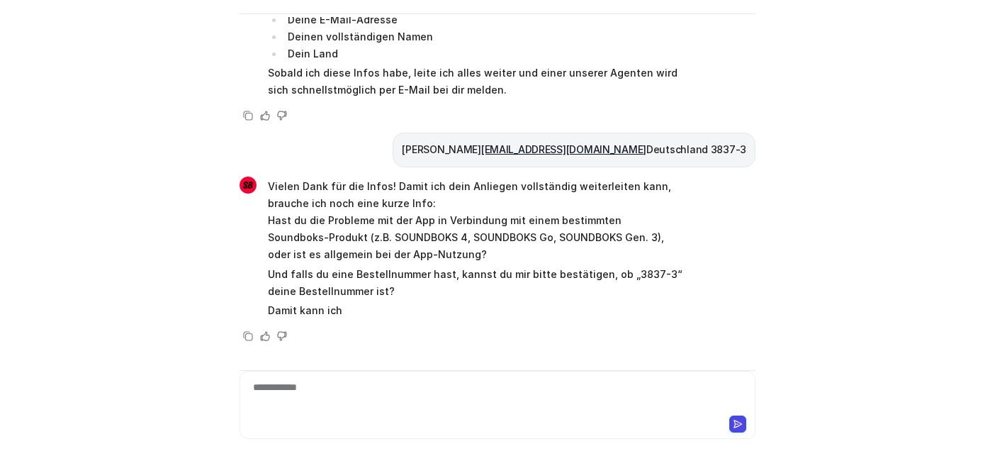
scroll to position [352, 0]
click at [335, 380] on div "**********" at bounding box center [494, 396] width 502 height 33
drag, startPoint x: 333, startPoint y: 381, endPoint x: 200, endPoint y: 381, distance: 132.6
click at [200, 381] on div "**********" at bounding box center [497, 228] width 995 height 456
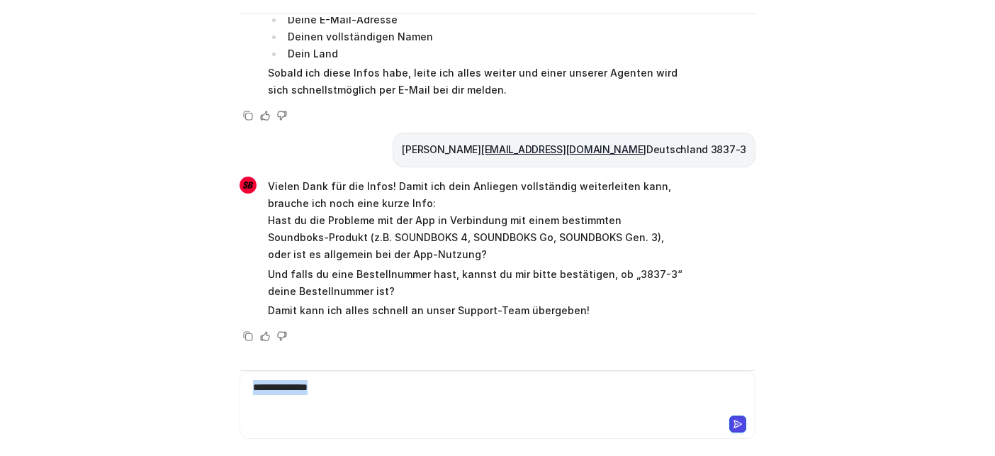
drag, startPoint x: 362, startPoint y: 363, endPoint x: 200, endPoint y: 363, distance: 162.4
click at [200, 363] on div "**********" at bounding box center [497, 228] width 995 height 456
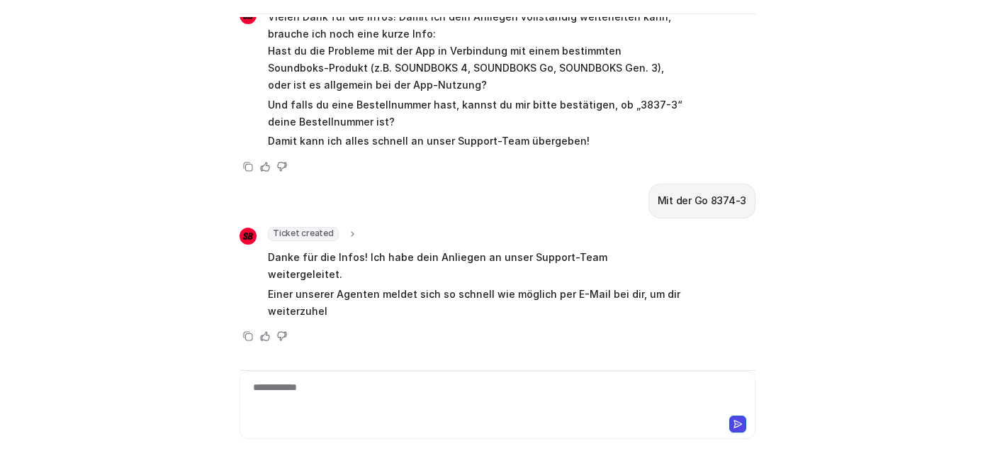
scroll to position [564, 0]
click at [316, 227] on span "Ticket created" at bounding box center [303, 234] width 71 height 14
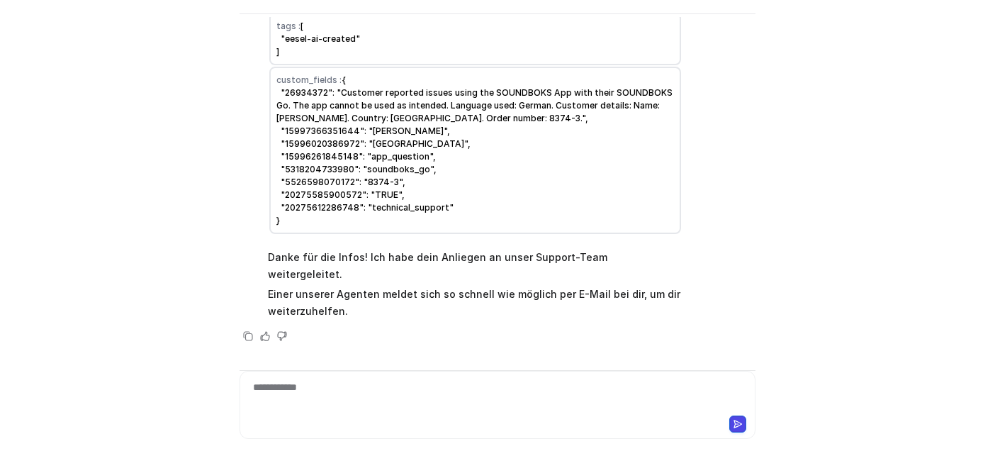
scroll to position [921, 0]
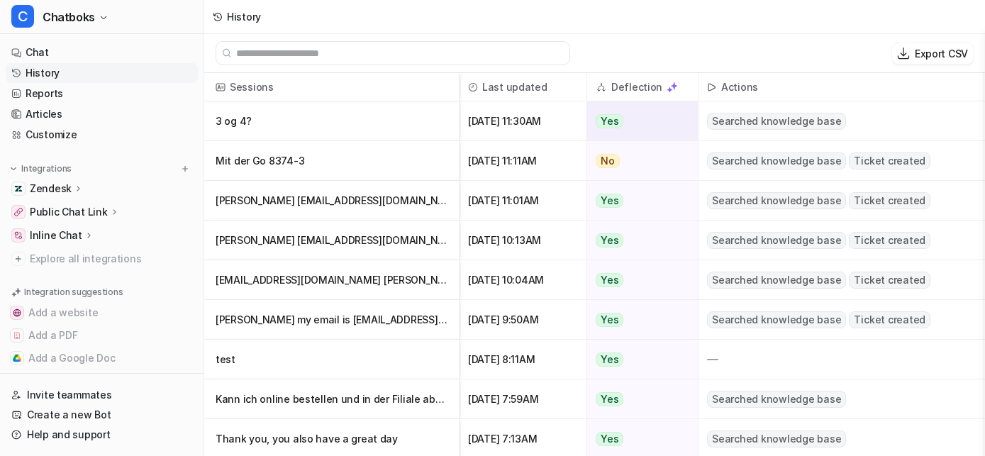
click at [427, 130] on p "3 og 4?" at bounding box center [332, 121] width 232 height 40
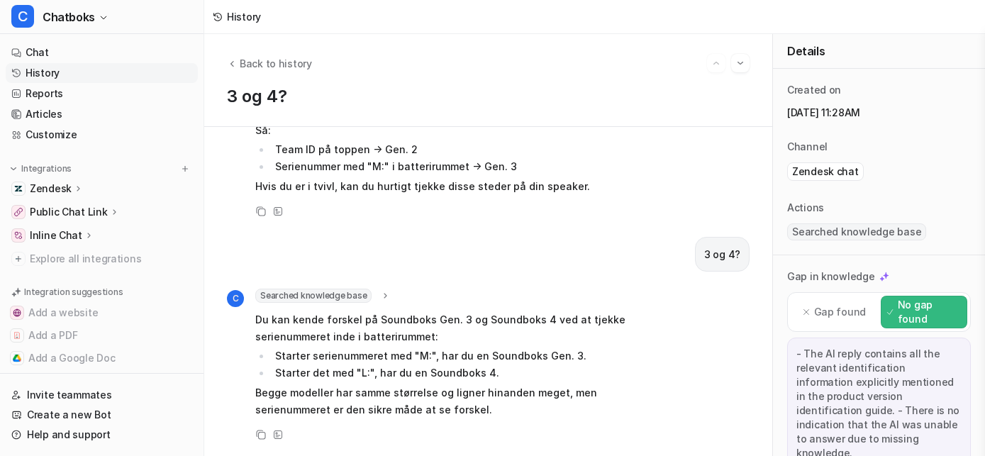
scroll to position [377, 0]
click at [269, 26] on div "History" at bounding box center [236, 17] width 65 height 34
click at [312, 71] on span "Back to history" at bounding box center [276, 63] width 72 height 15
